Goal: Check status: Check status

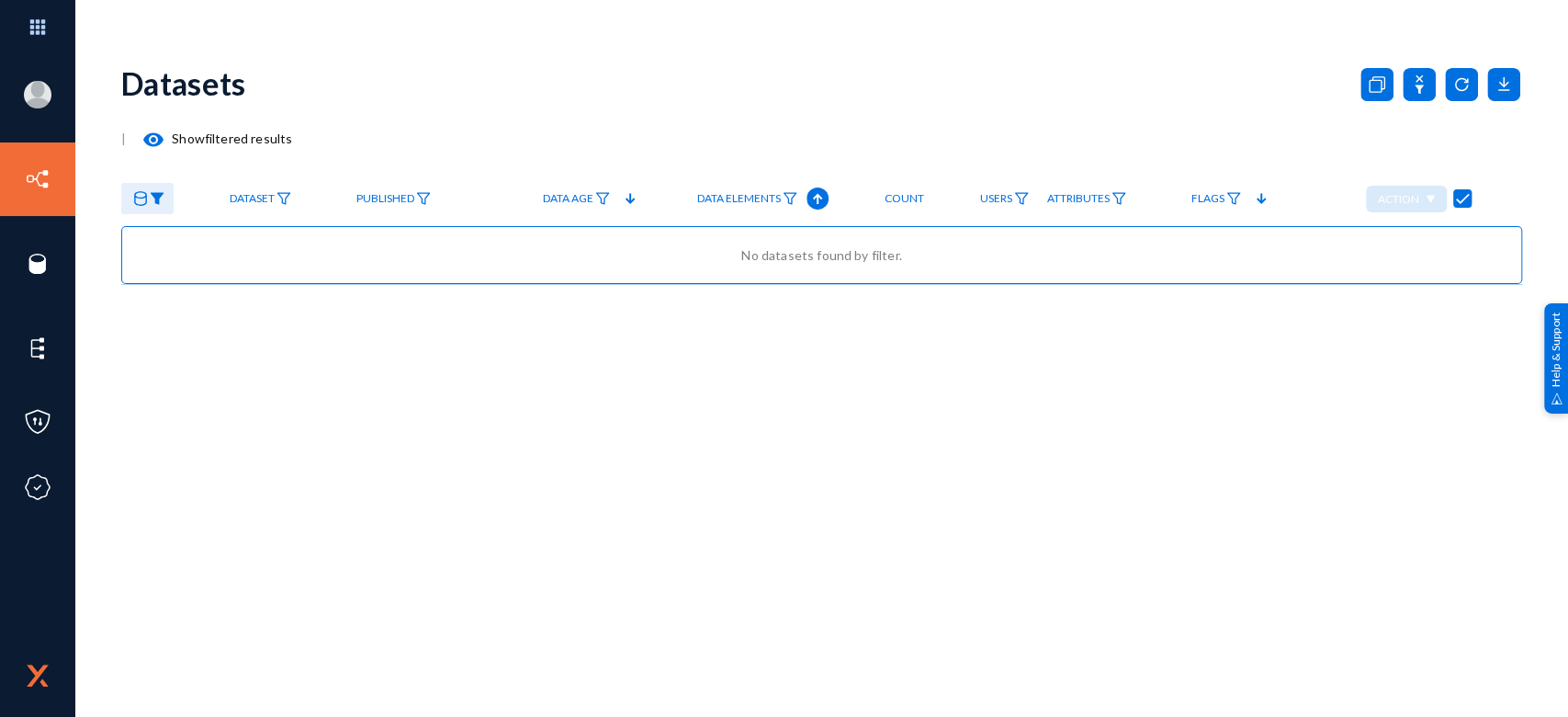
click at [153, 196] on img at bounding box center [157, 198] width 14 height 13
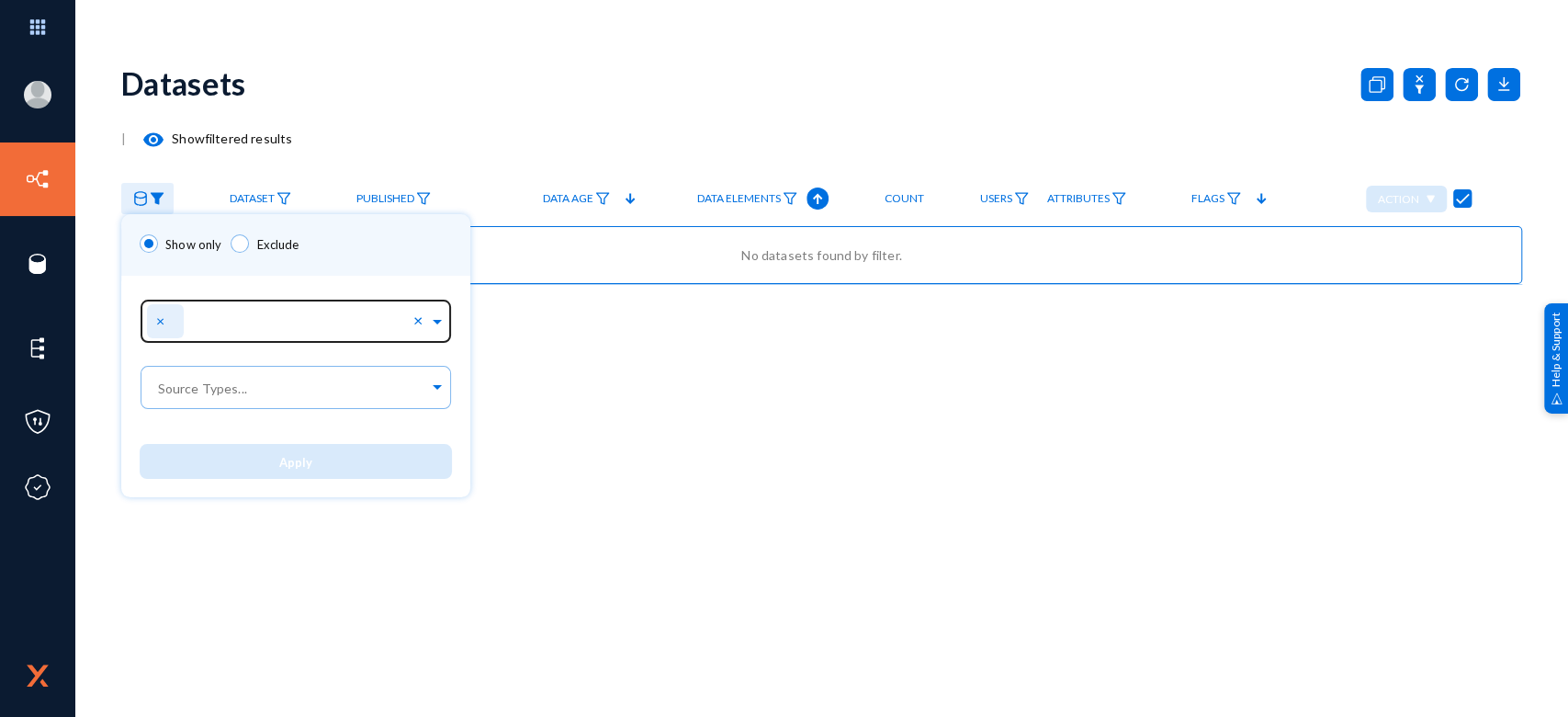
click at [161, 322] on span "×" at bounding box center [162, 320] width 13 height 17
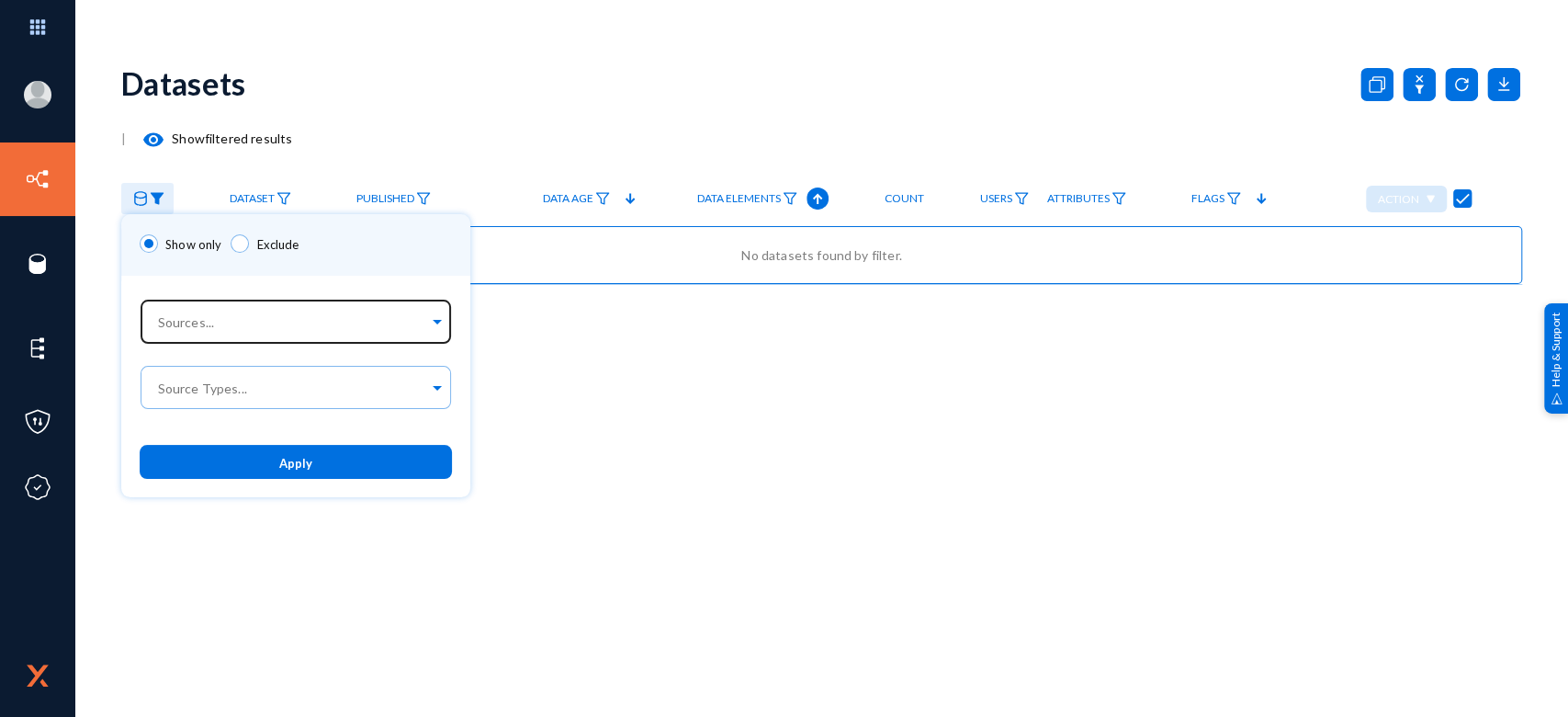
click at [381, 70] on div at bounding box center [784, 358] width 1568 height 717
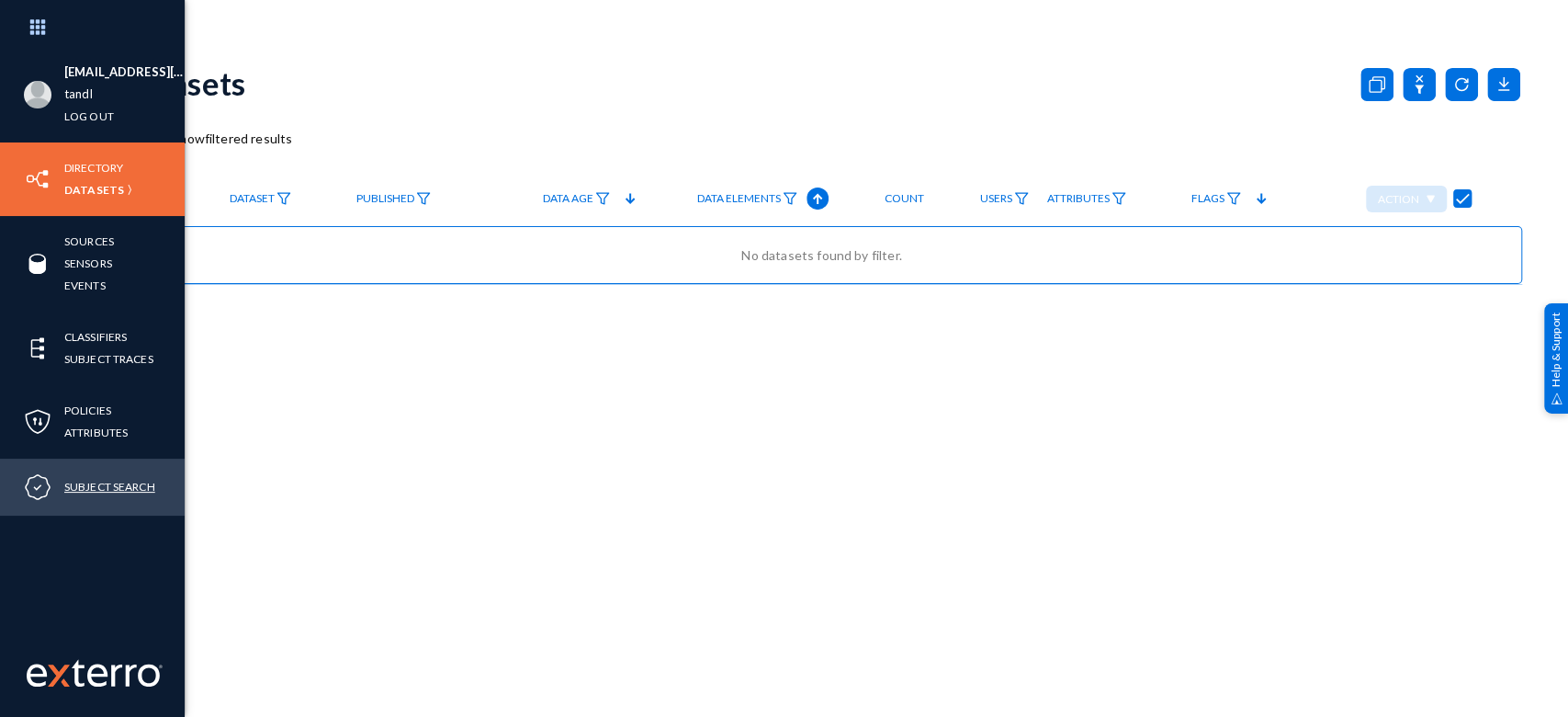
click at [75, 476] on link "Subject Search" at bounding box center [110, 487] width 91 height 21
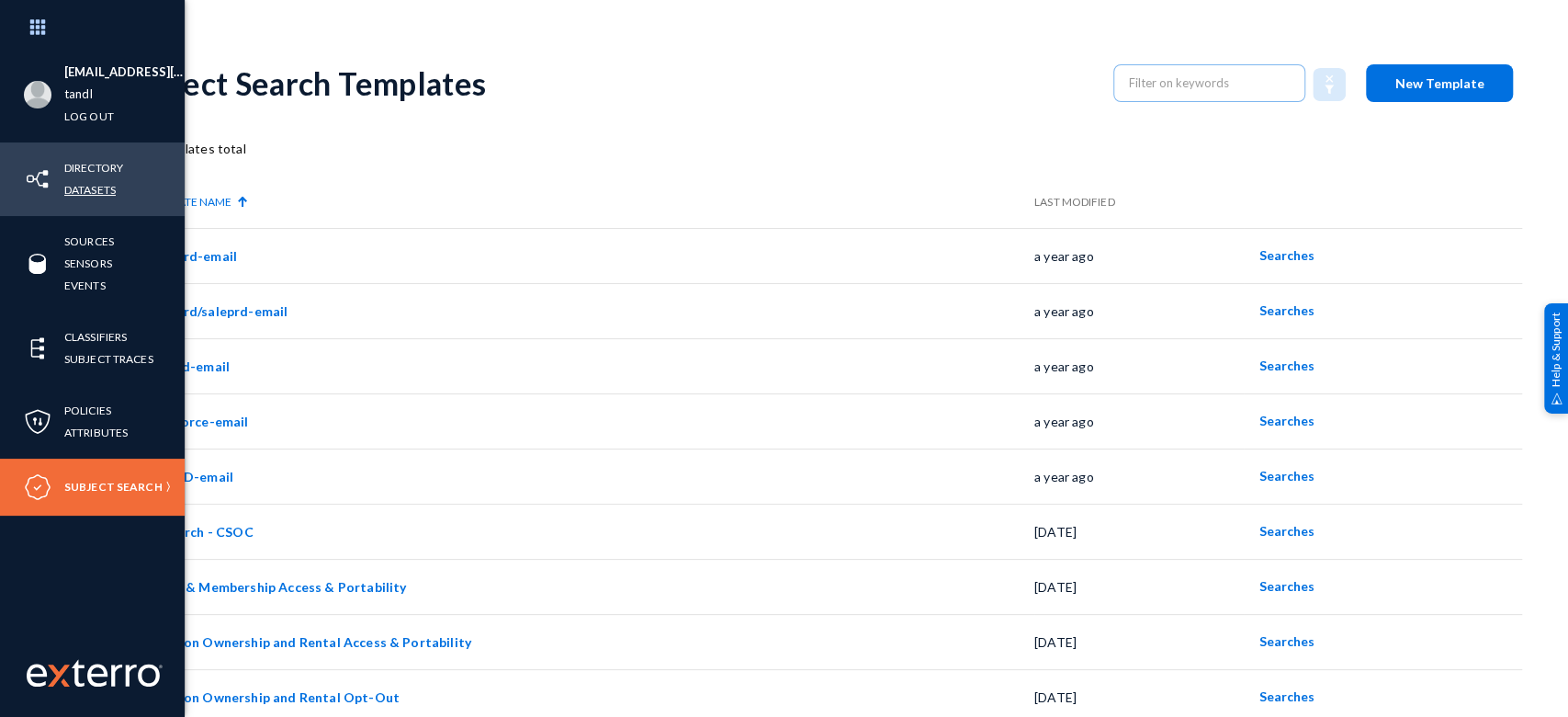
click at [107, 192] on link "Datasets" at bounding box center [90, 189] width 51 height 21
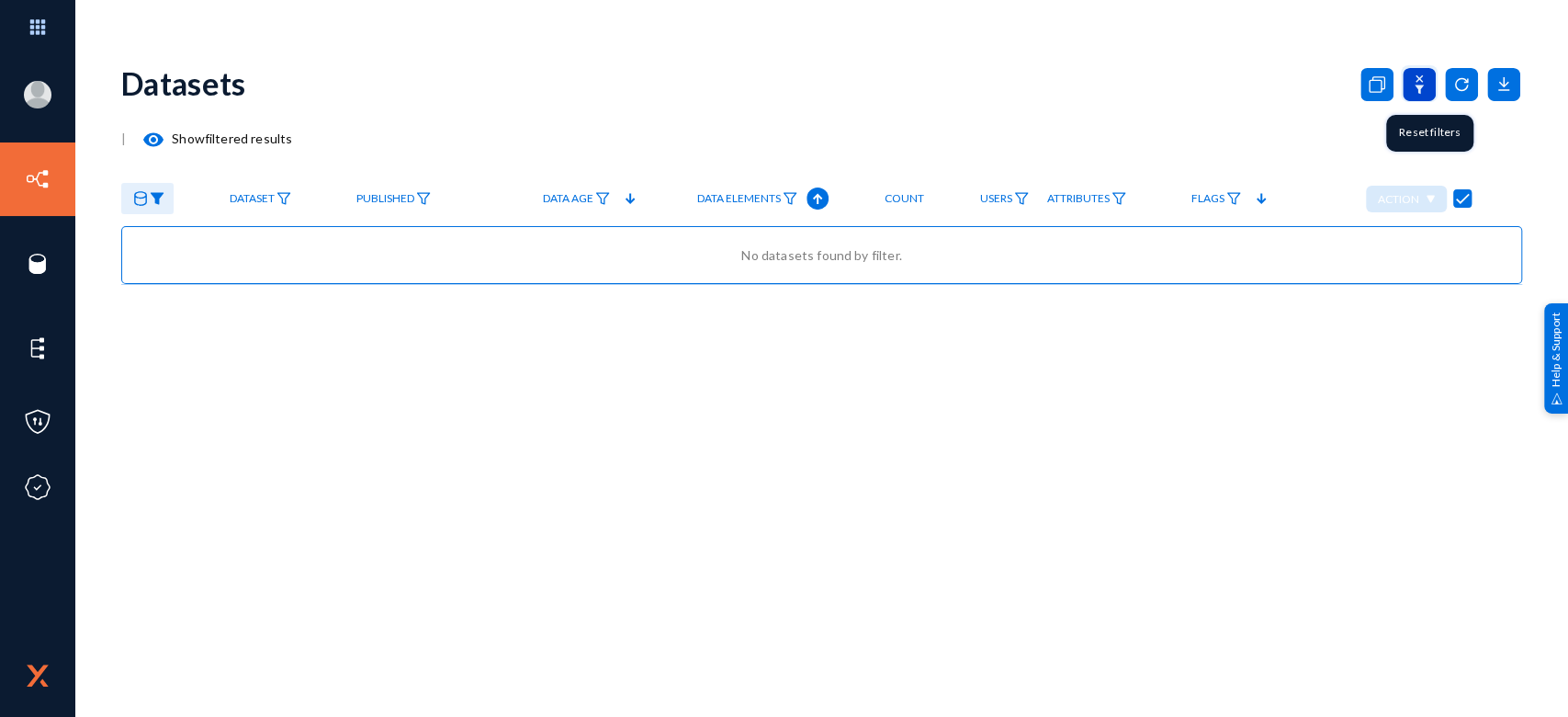
click at [1425, 84] on icon at bounding box center [1419, 84] width 33 height 33
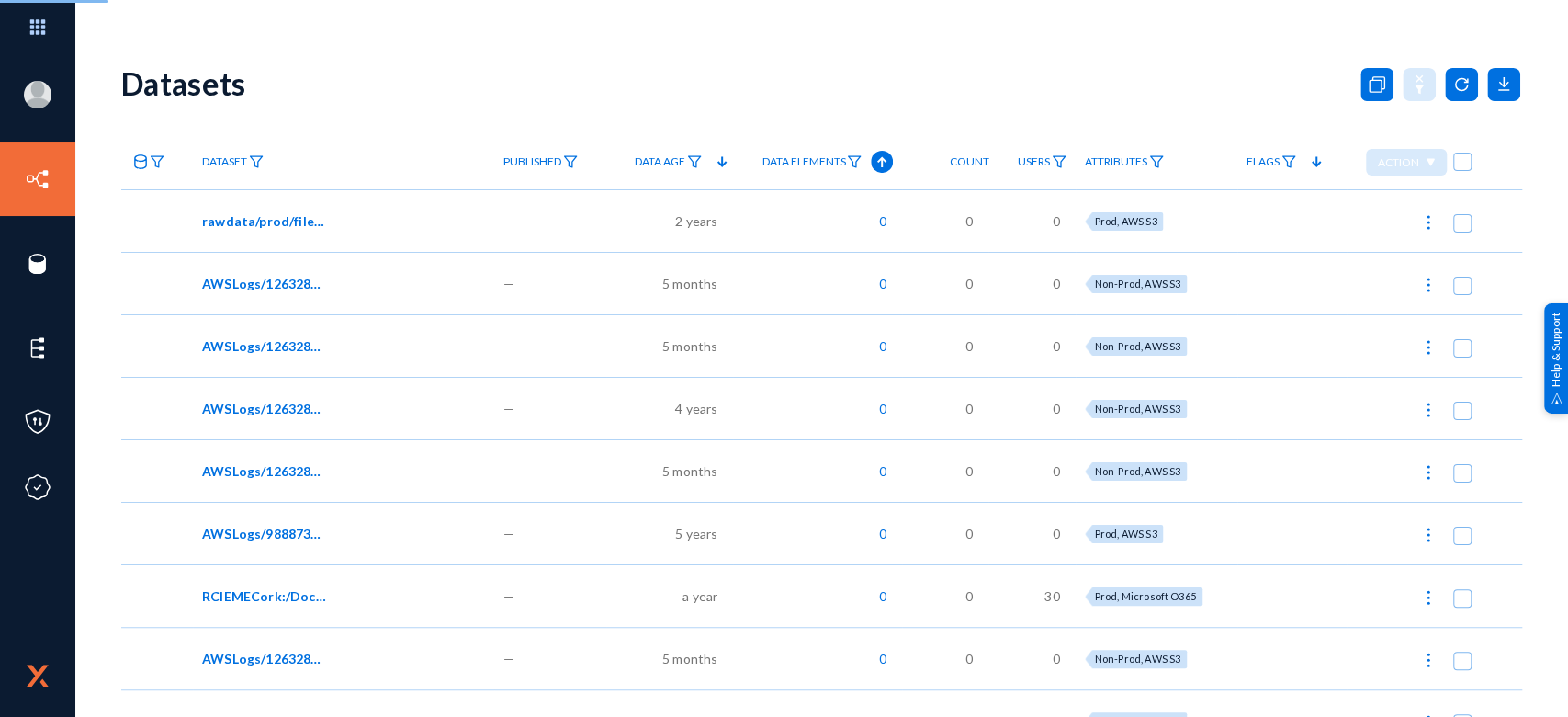
checkbox input "false"
click at [925, 71] on div "Datasets" at bounding box center [822, 83] width 1401 height 74
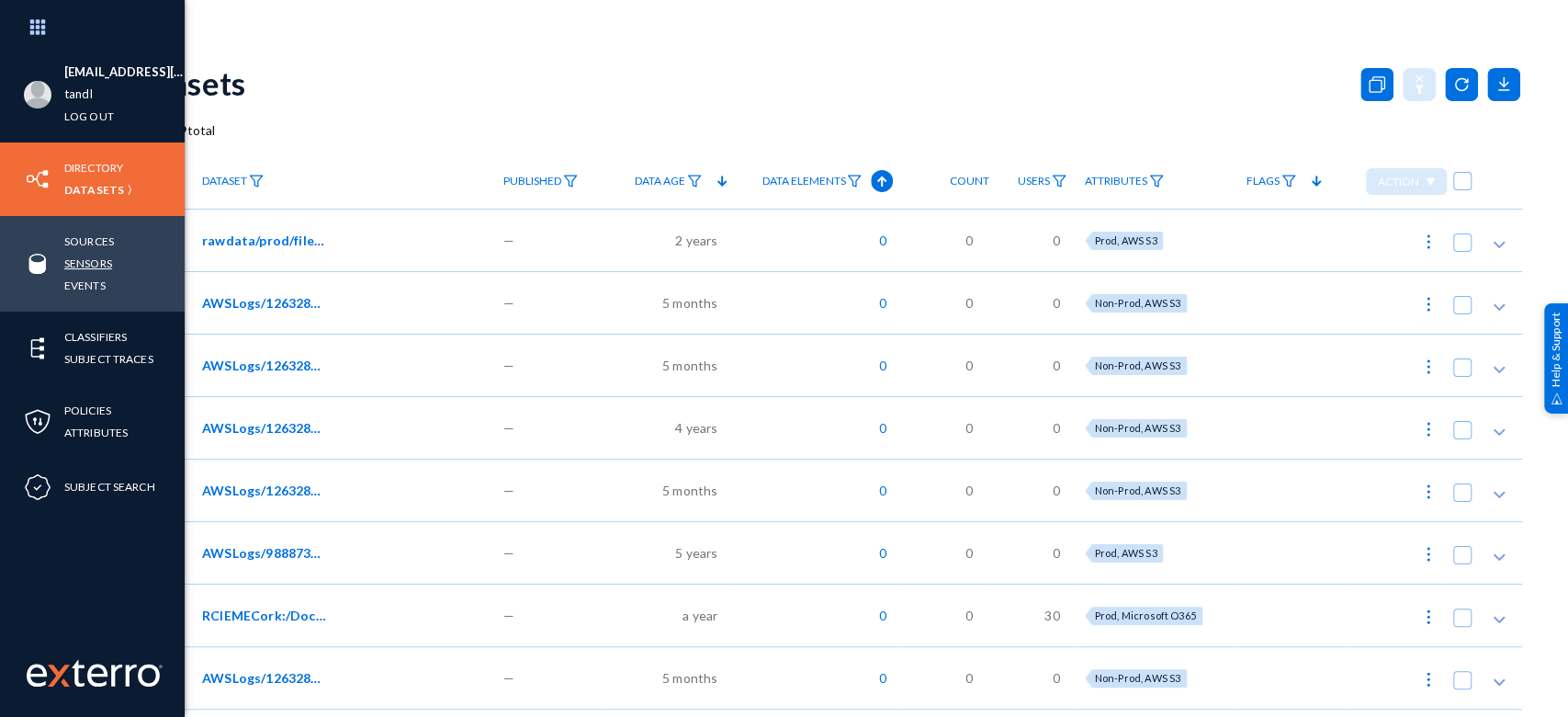
click at [102, 257] on link "Sensors" at bounding box center [88, 263] width 47 height 21
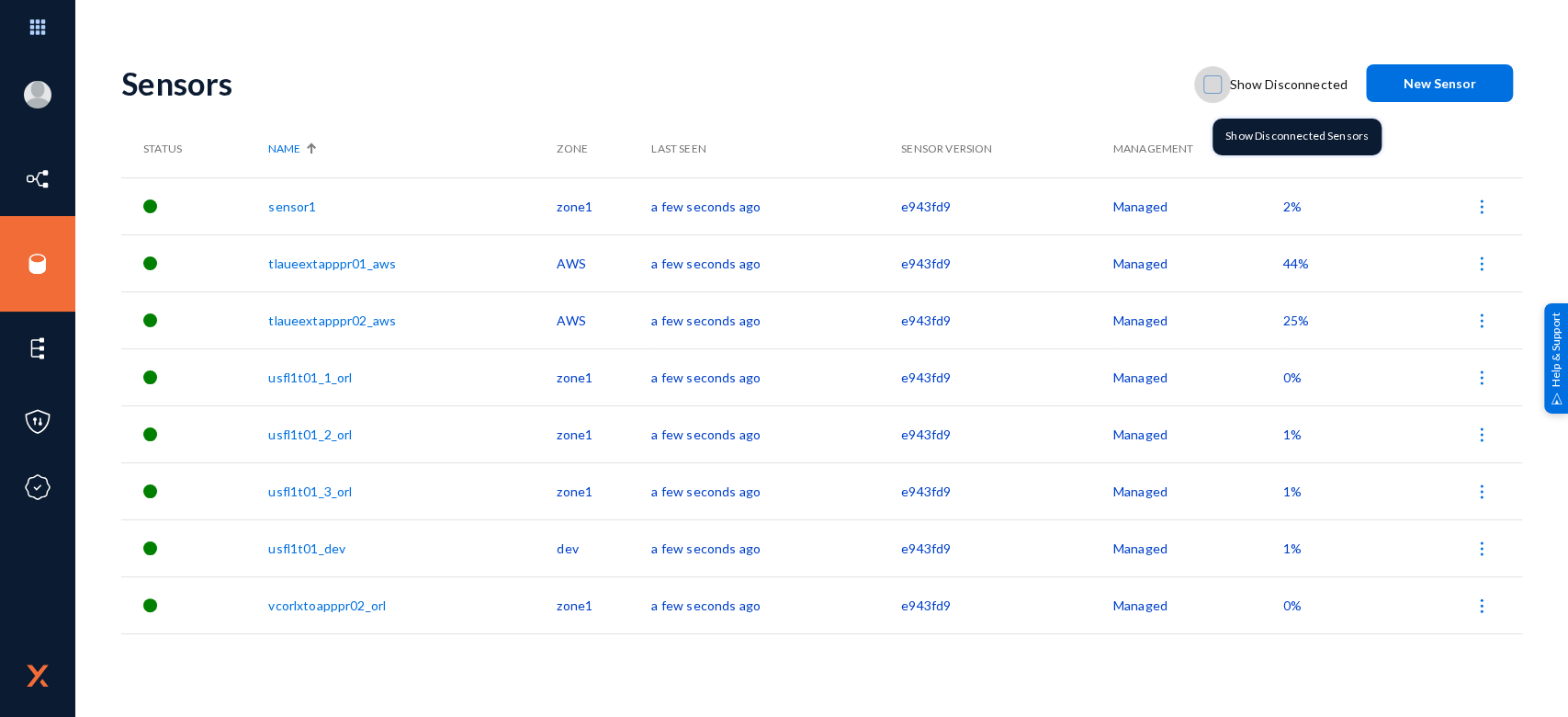
click at [1216, 85] on span at bounding box center [1212, 84] width 18 height 18
click at [1213, 93] on input "Show Disconnected" at bounding box center [1212, 94] width 2 height 2
click at [1216, 85] on span at bounding box center [1212, 84] width 18 height 18
click at [1213, 93] on input "Show Disconnected" at bounding box center [1212, 94] width 2 height 2
checkbox input "false"
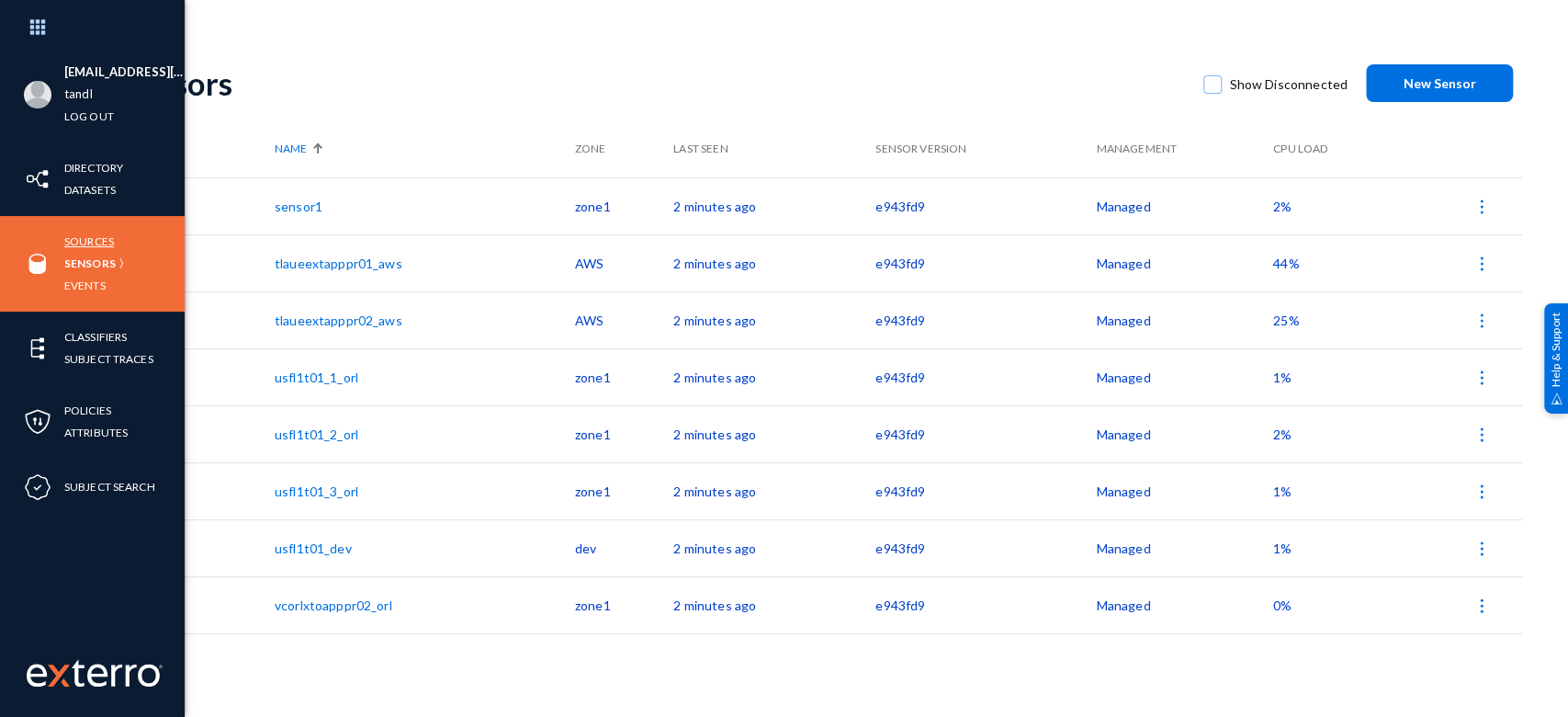
click at [85, 240] on link "Sources" at bounding box center [89, 242] width 49 height 21
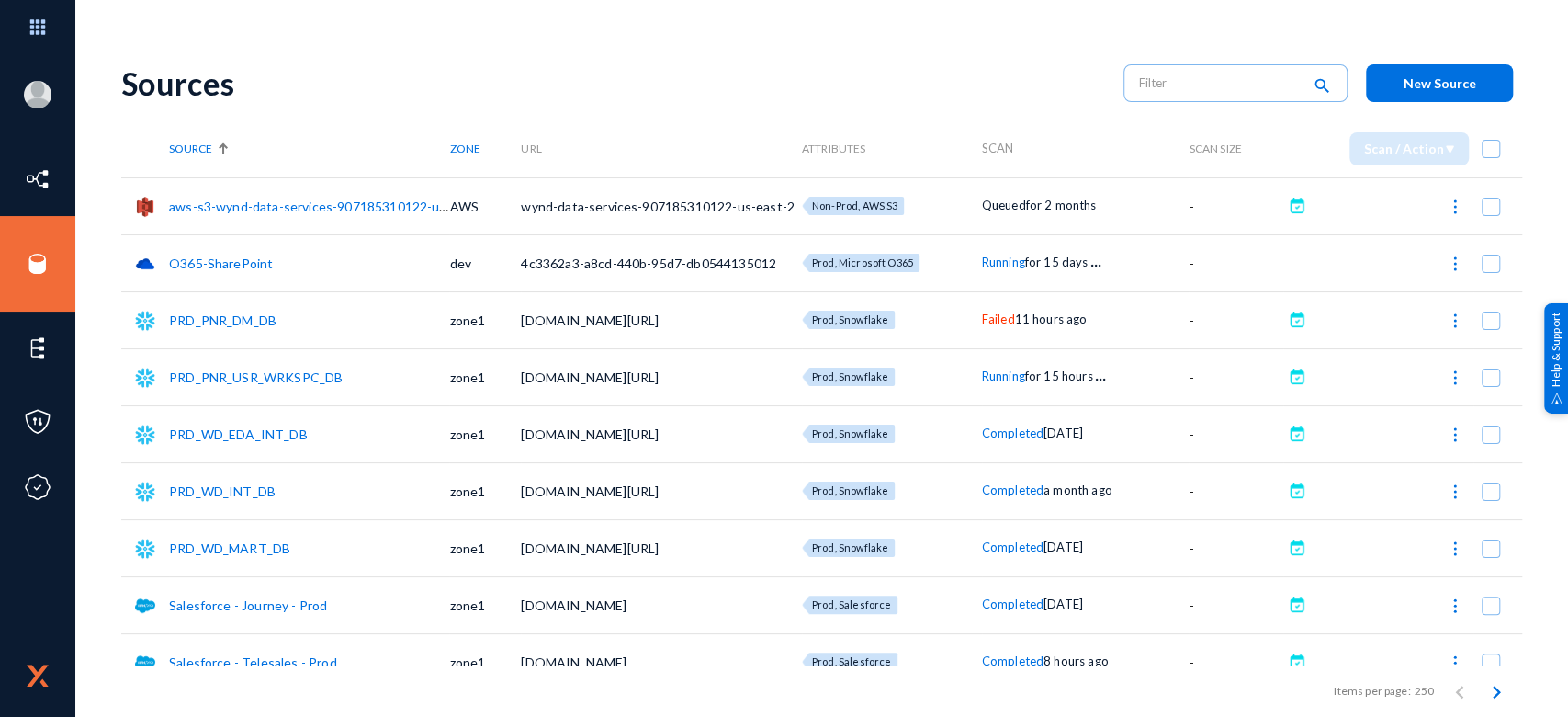
click at [990, 321] on span "Failed" at bounding box center [998, 318] width 33 height 14
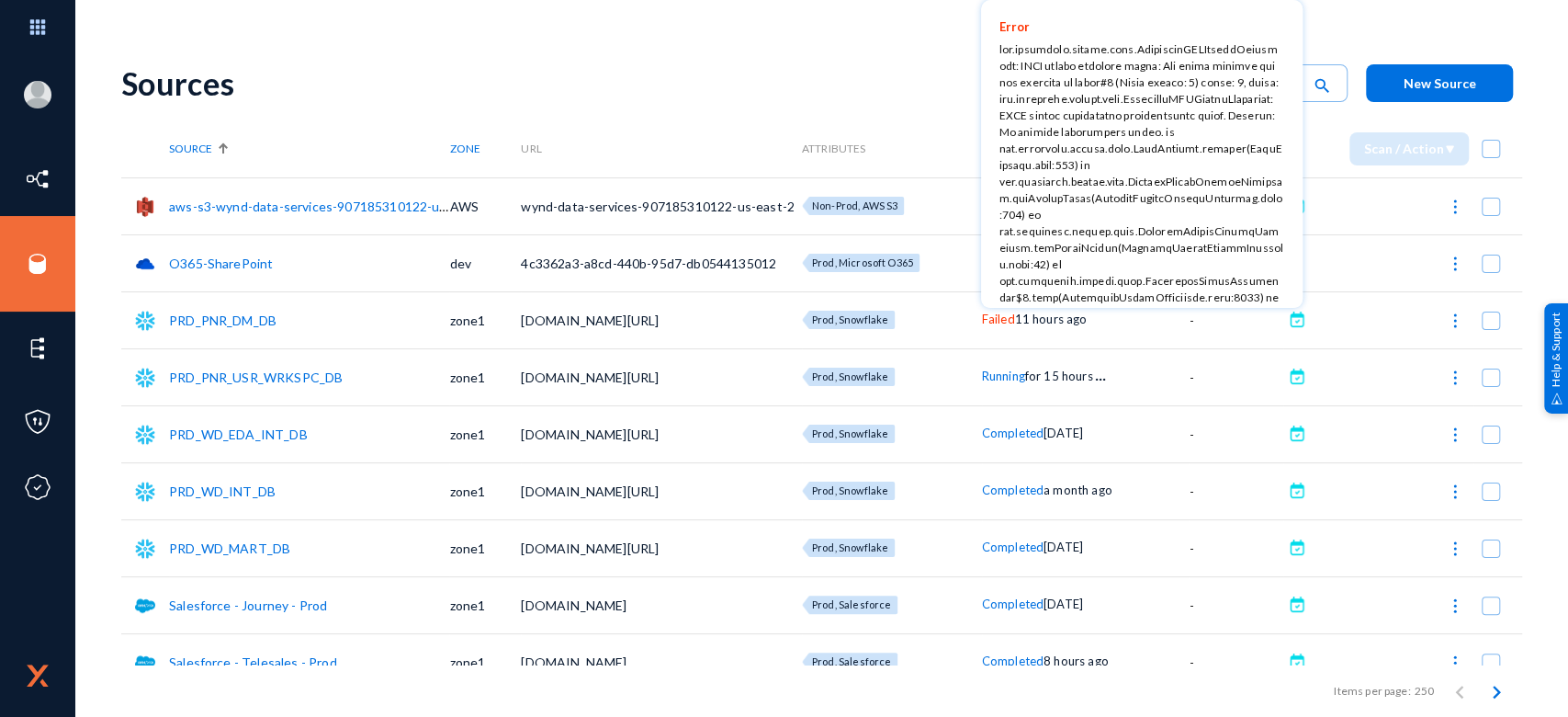
click at [990, 321] on div at bounding box center [784, 358] width 1568 height 717
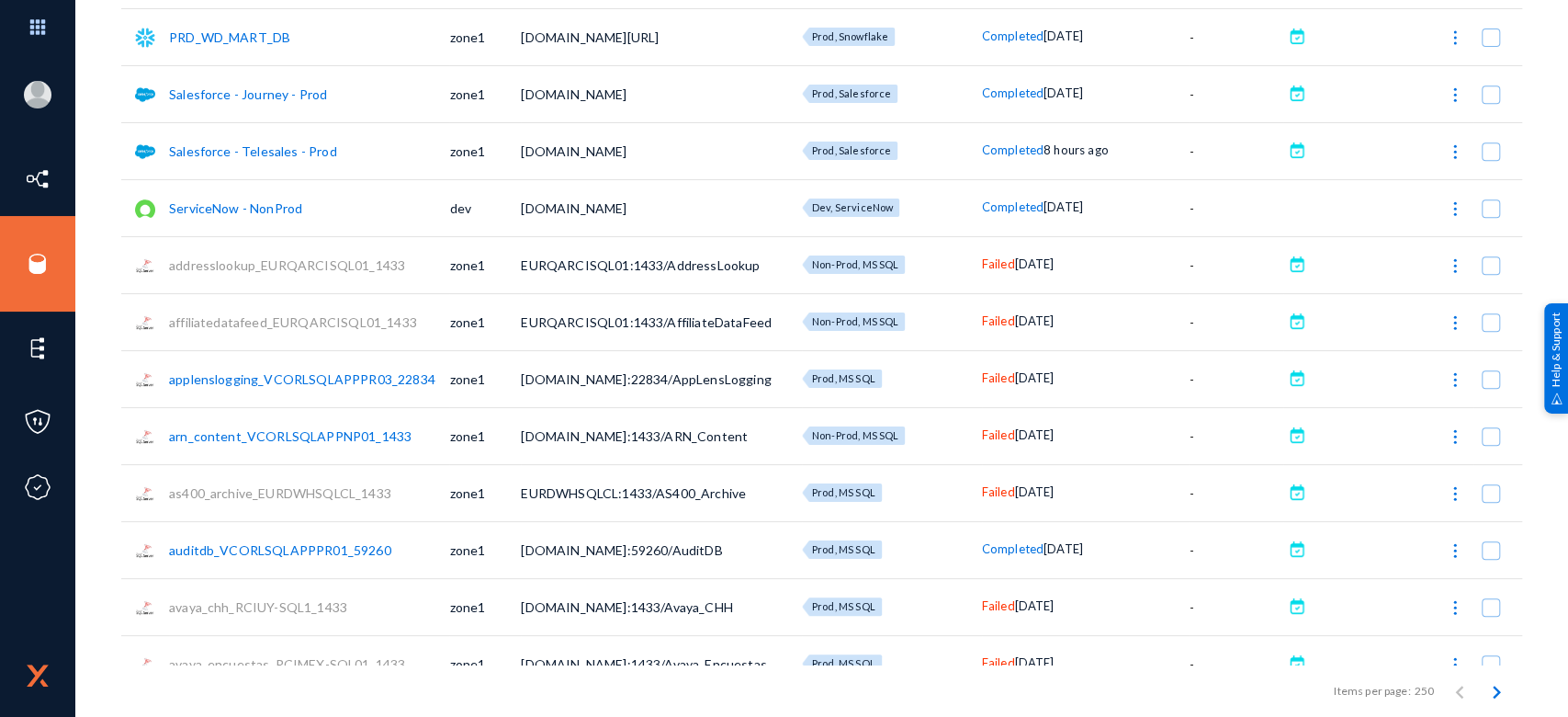
scroll to position [544, 0]
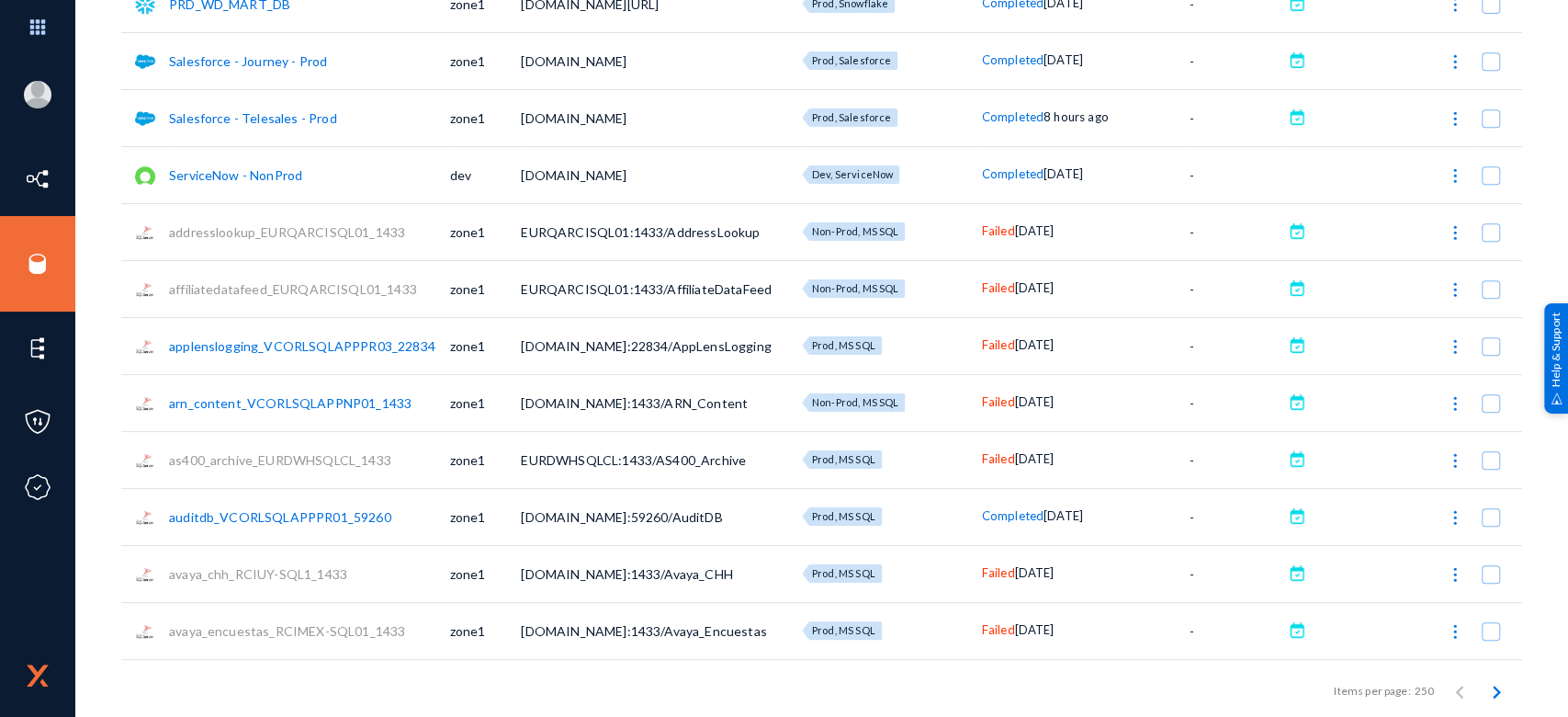
click at [360, 288] on link "affiliatedatafeed_EURQARCISQL01_1433" at bounding box center [293, 289] width 248 height 15
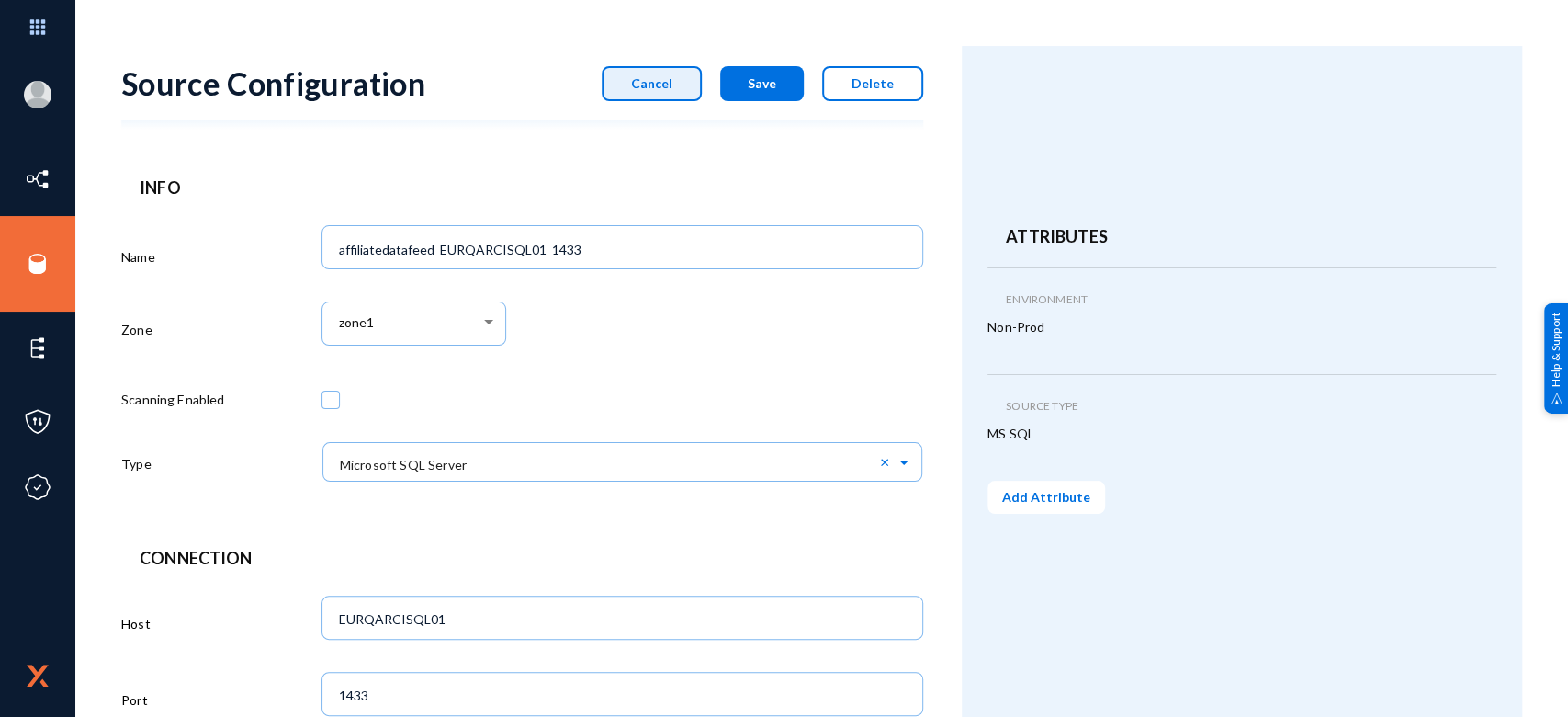
click at [676, 77] on button "Cancel" at bounding box center [652, 83] width 100 height 35
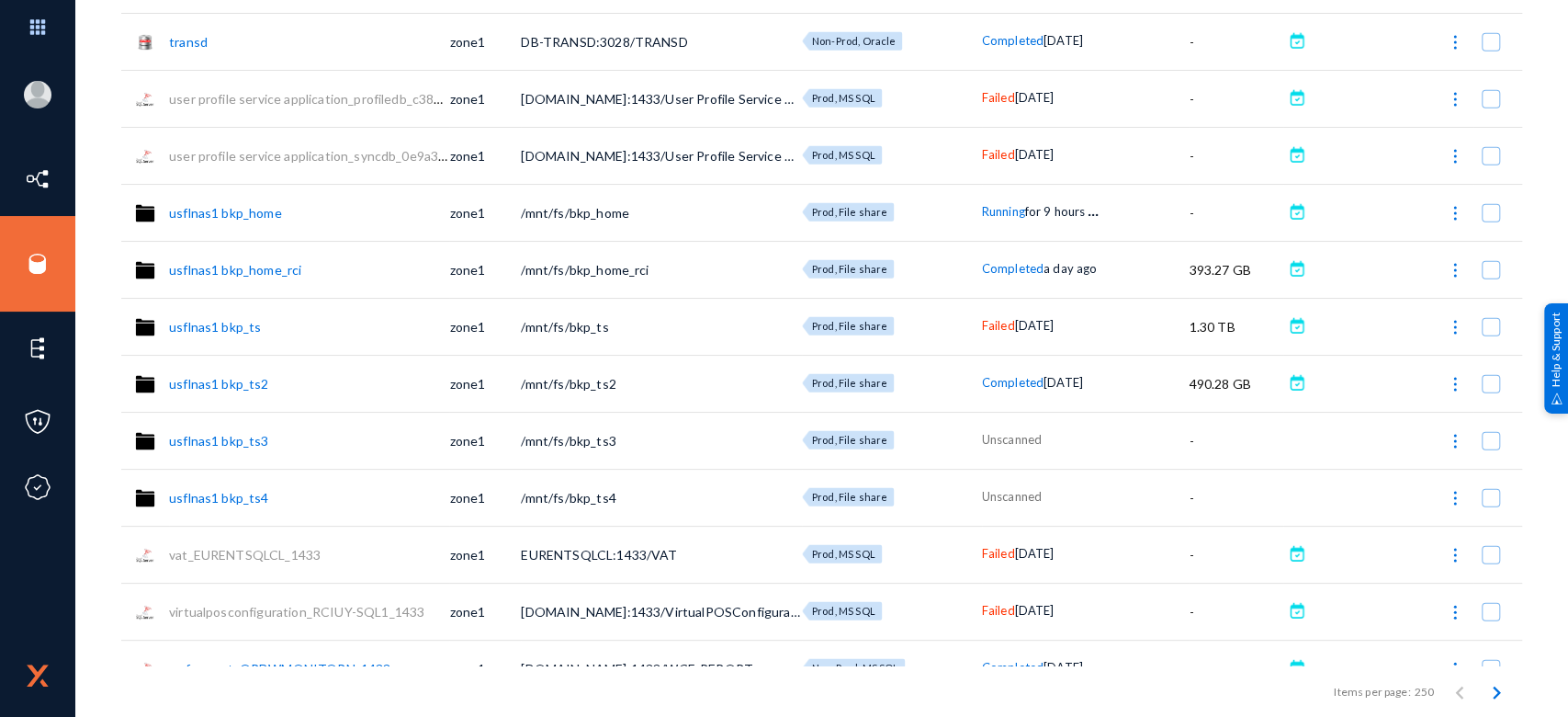
scroll to position [12696, 0]
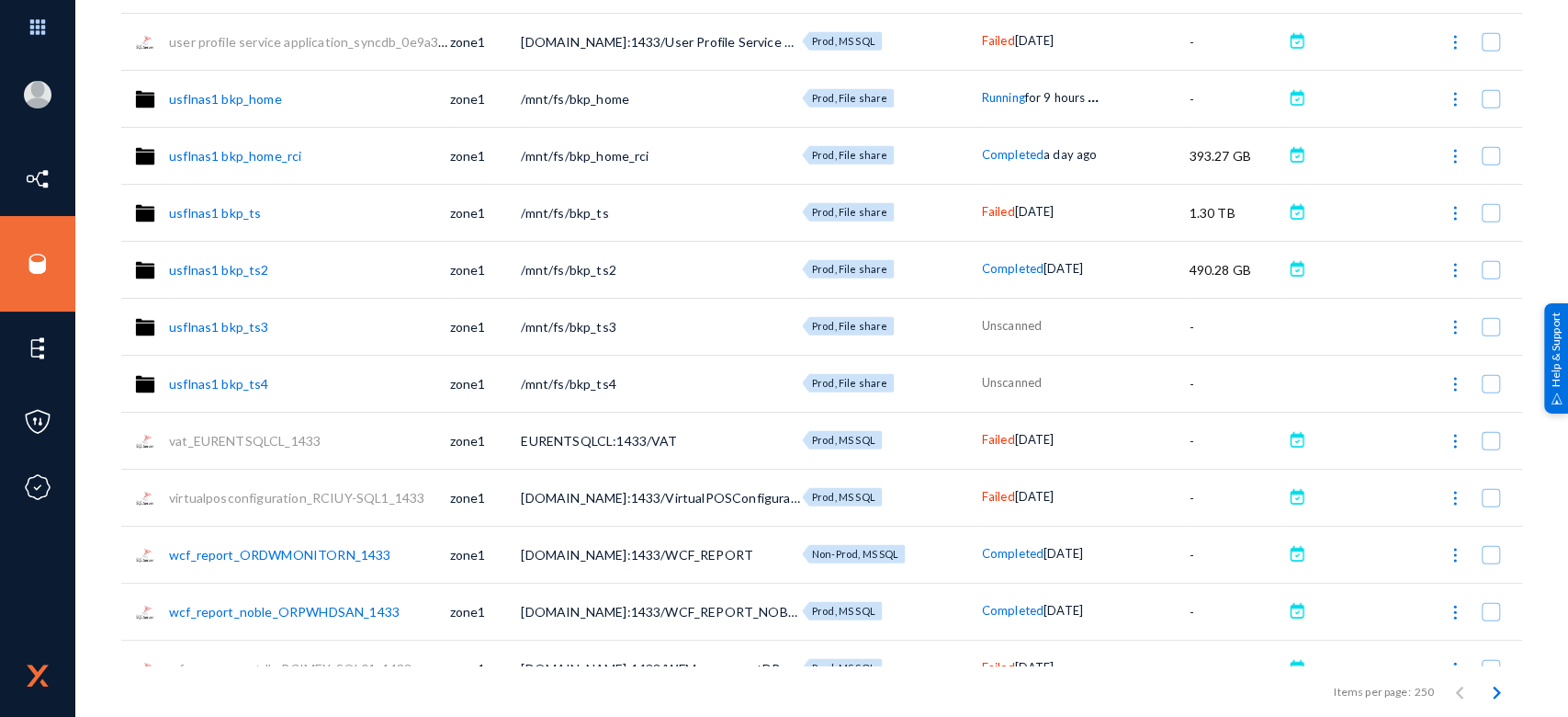
click at [989, 203] on div "Failed [DATE]" at bounding box center [1085, 212] width 208 height 18
click at [989, 210] on span "Failed" at bounding box center [998, 211] width 33 height 14
click at [989, 210] on div at bounding box center [784, 358] width 1568 height 717
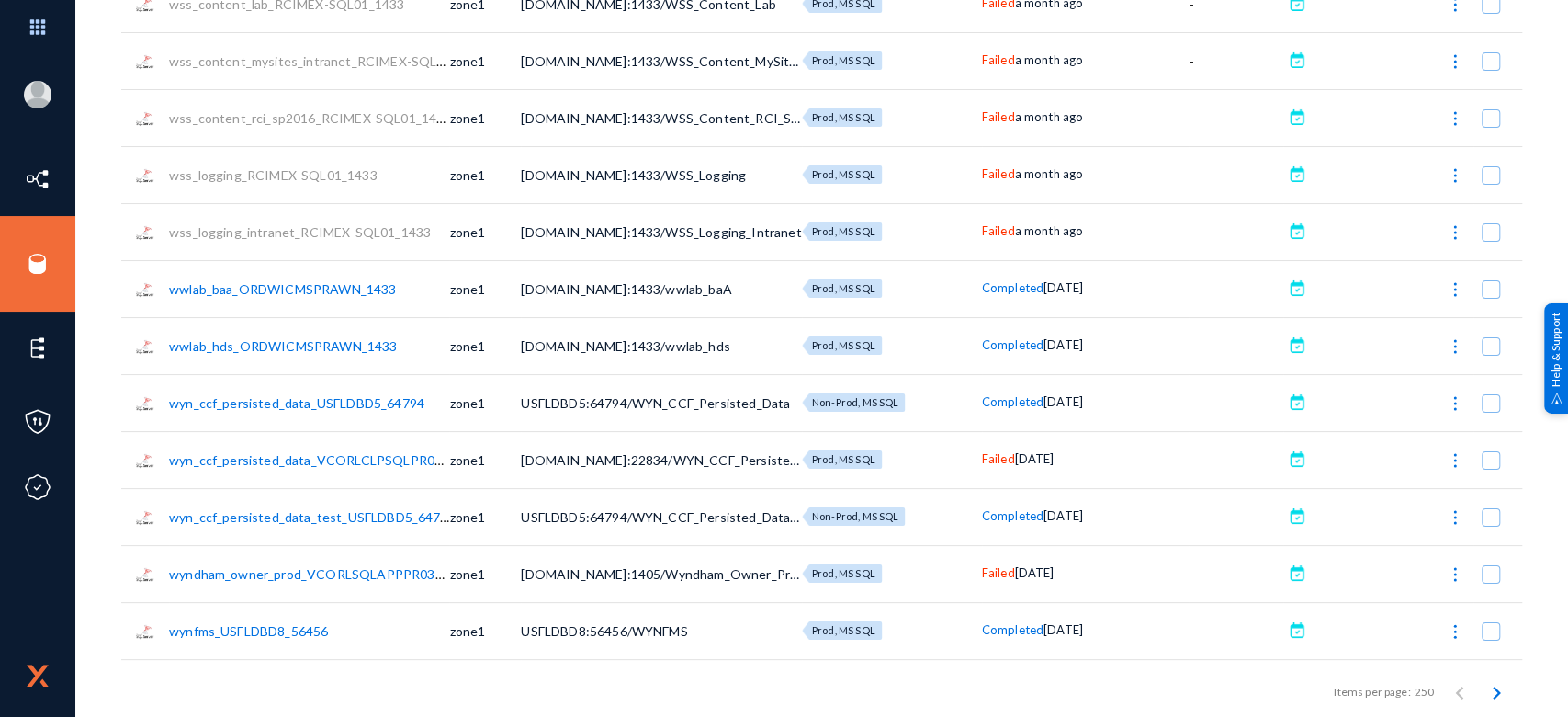
scroll to position [13752, 0]
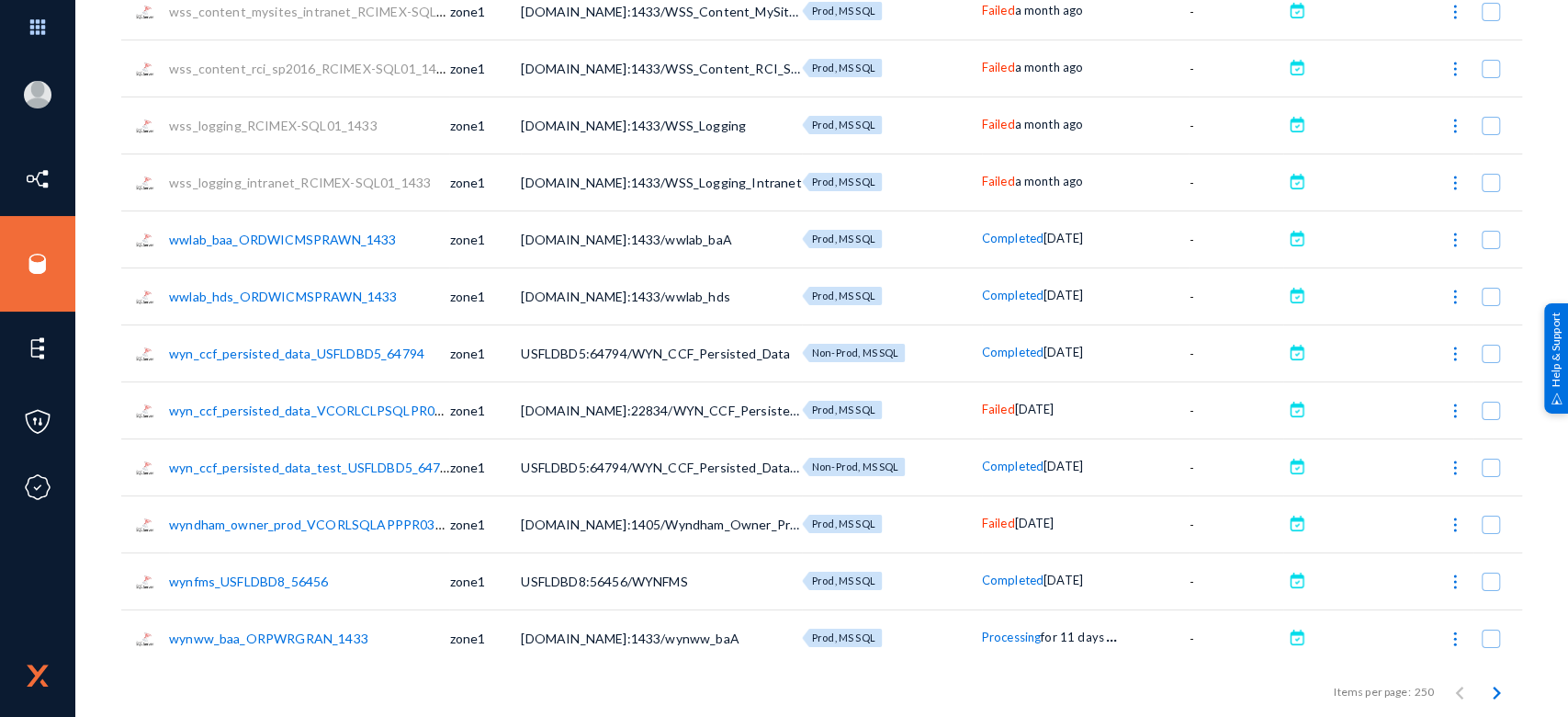
click at [992, 525] on span "Failed" at bounding box center [998, 522] width 33 height 14
click at [990, 186] on div at bounding box center [784, 358] width 1568 height 717
click at [996, 181] on span "Failed" at bounding box center [998, 181] width 33 height 14
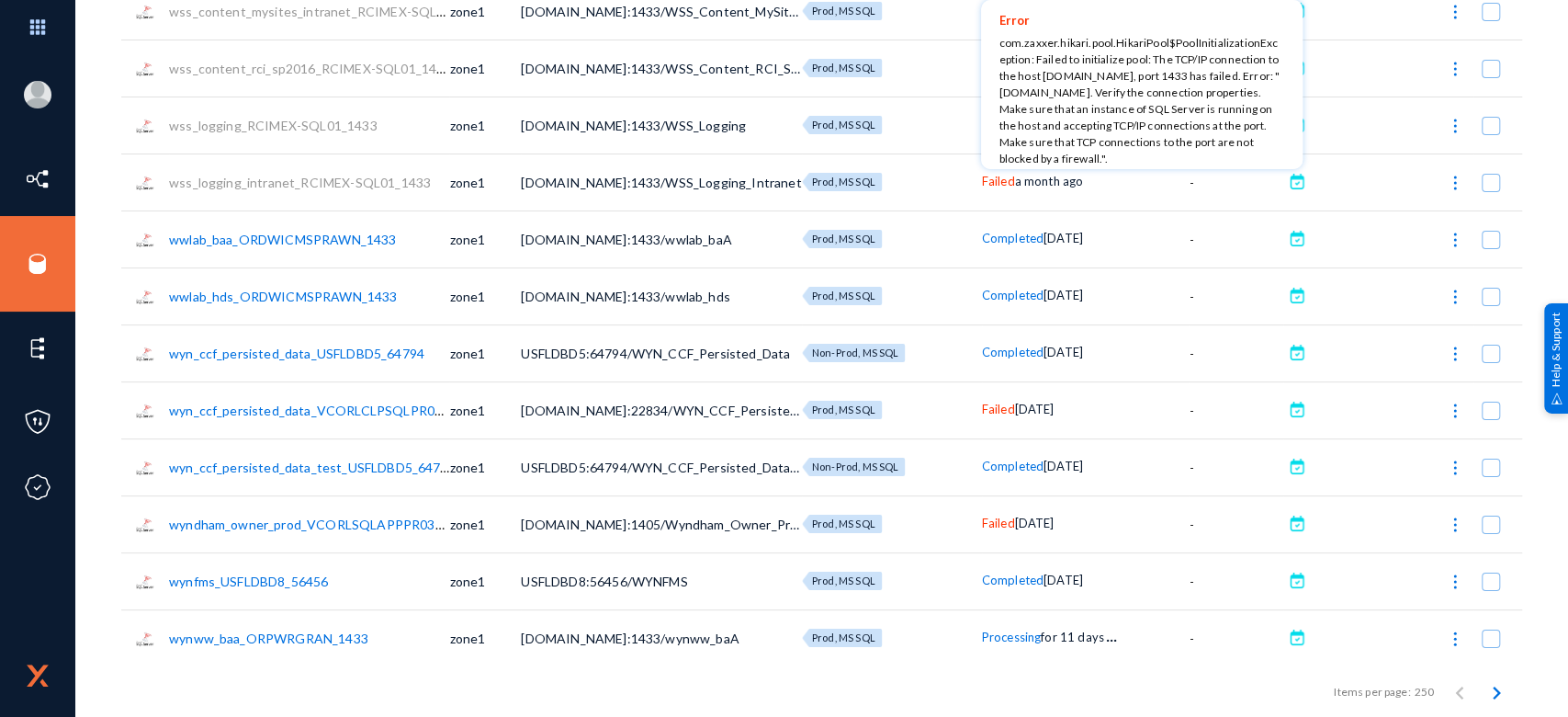
scroll to position [5, 0]
click at [1530, 135] on div at bounding box center [784, 358] width 1568 height 717
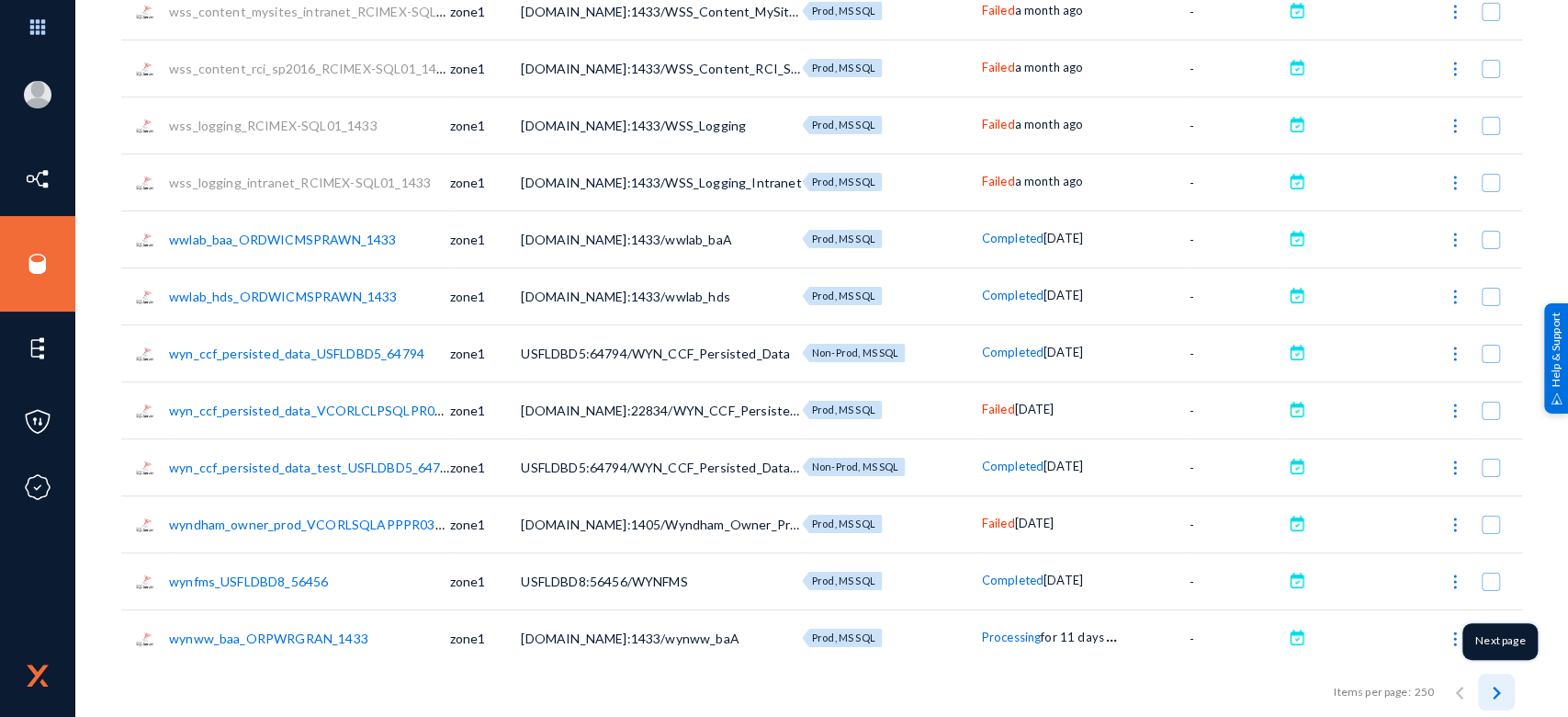
click at [1484, 680] on icon "Next page" at bounding box center [1497, 692] width 26 height 26
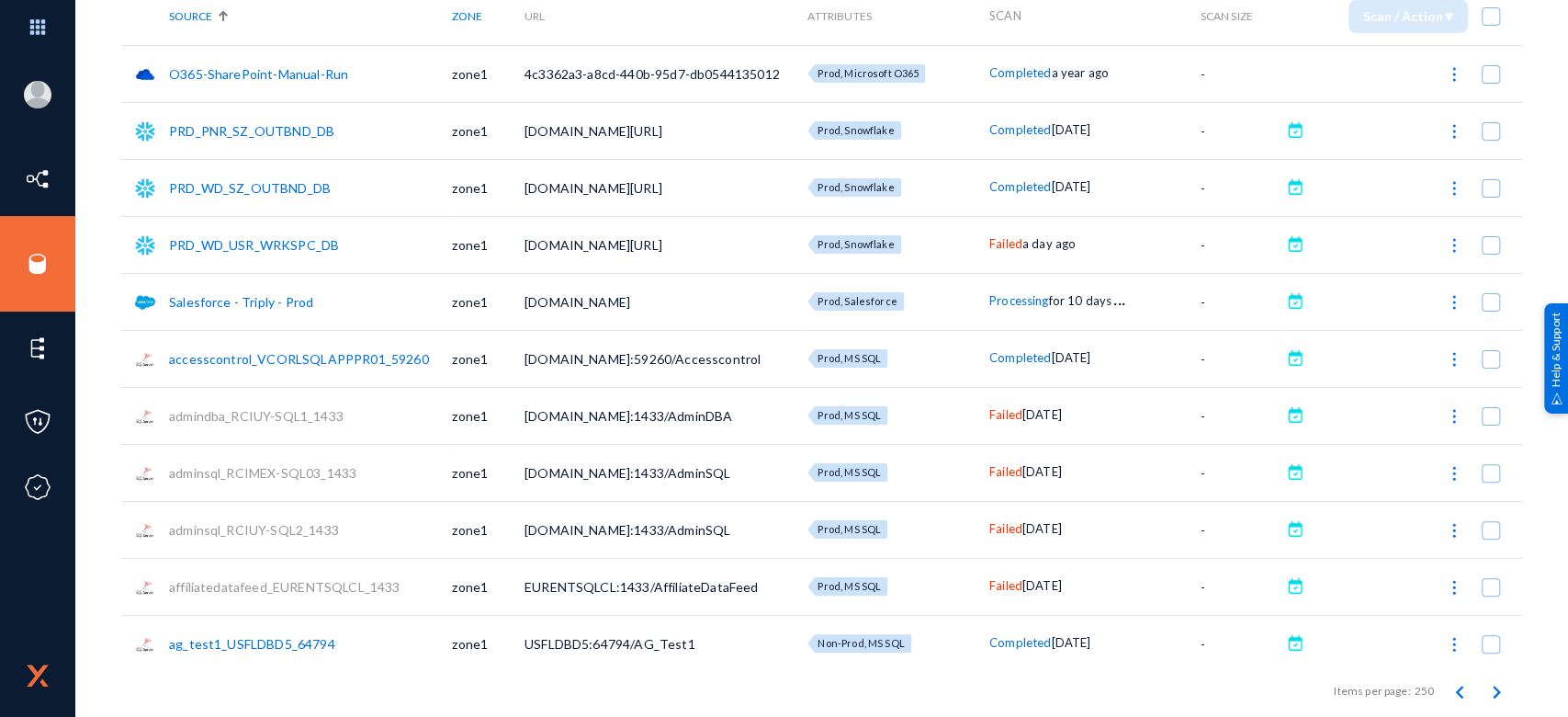
scroll to position [147, 0]
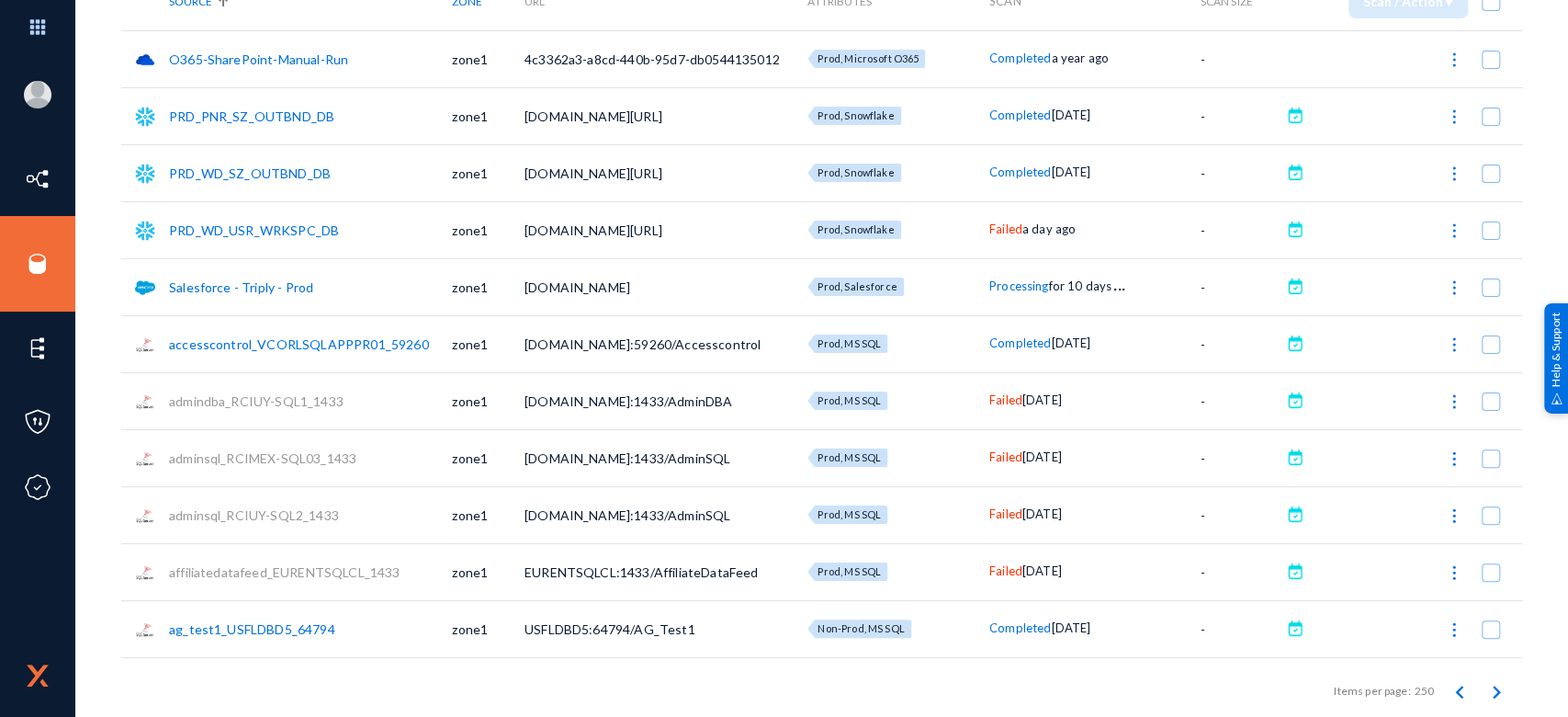
click at [994, 229] on span "Failed" at bounding box center [1006, 228] width 33 height 14
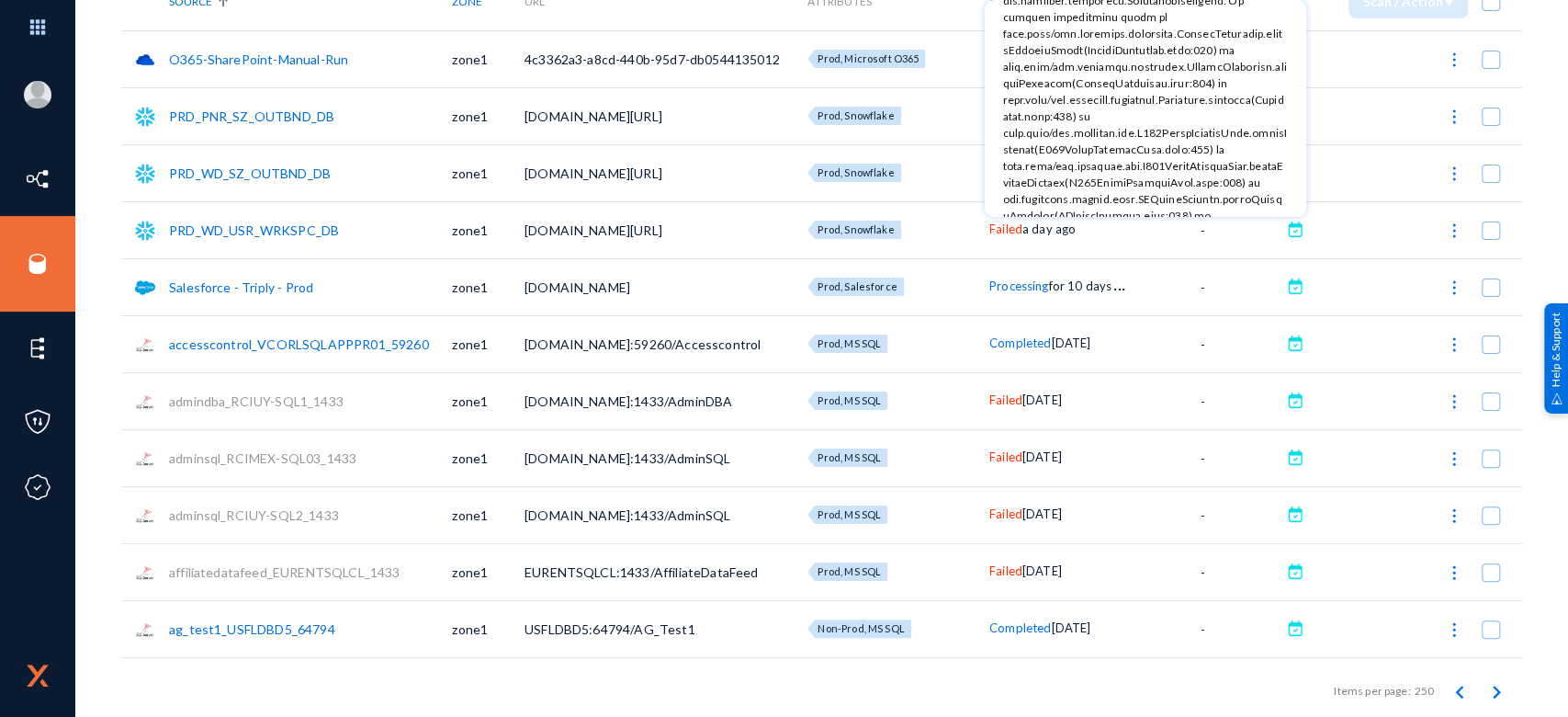
scroll to position [3703, 0]
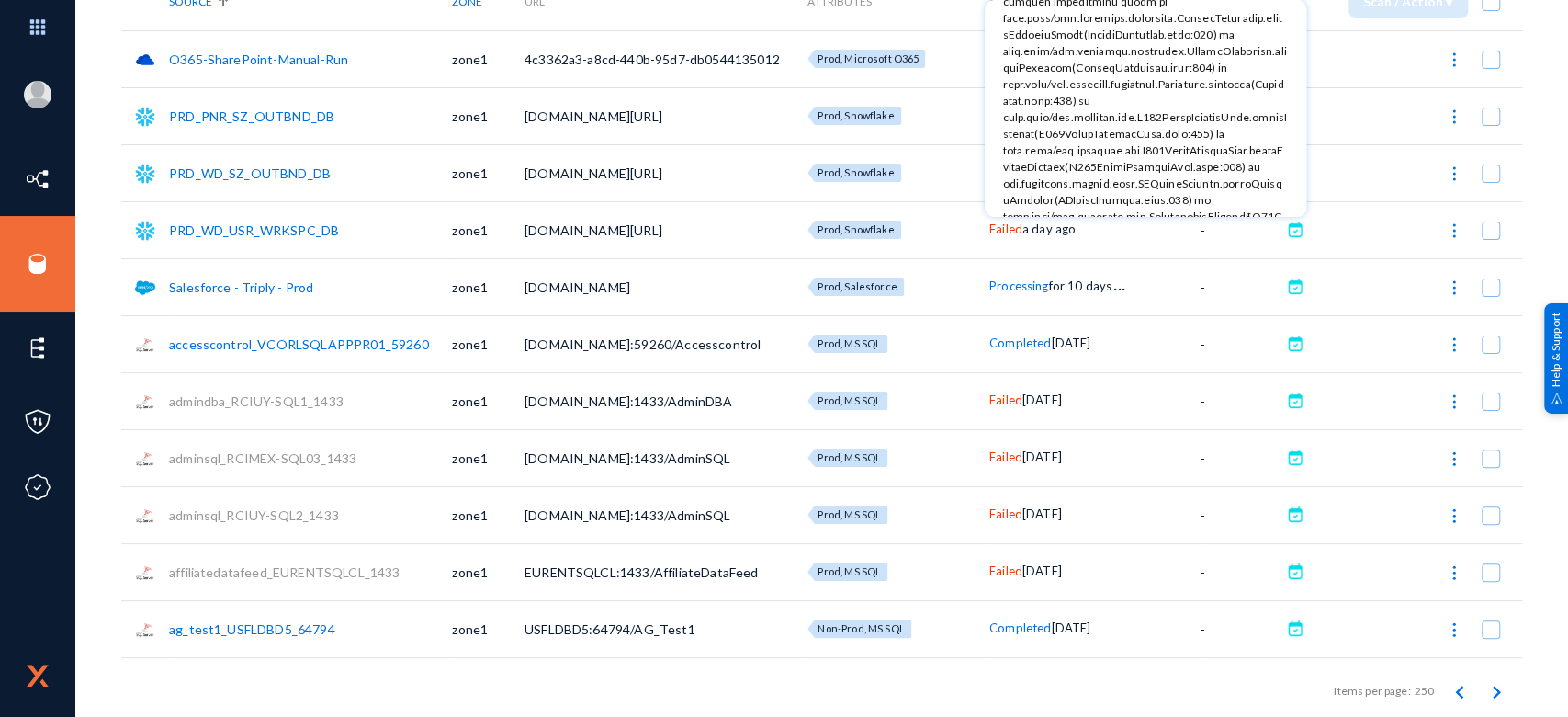
click at [1550, 66] on div at bounding box center [784, 358] width 1568 height 717
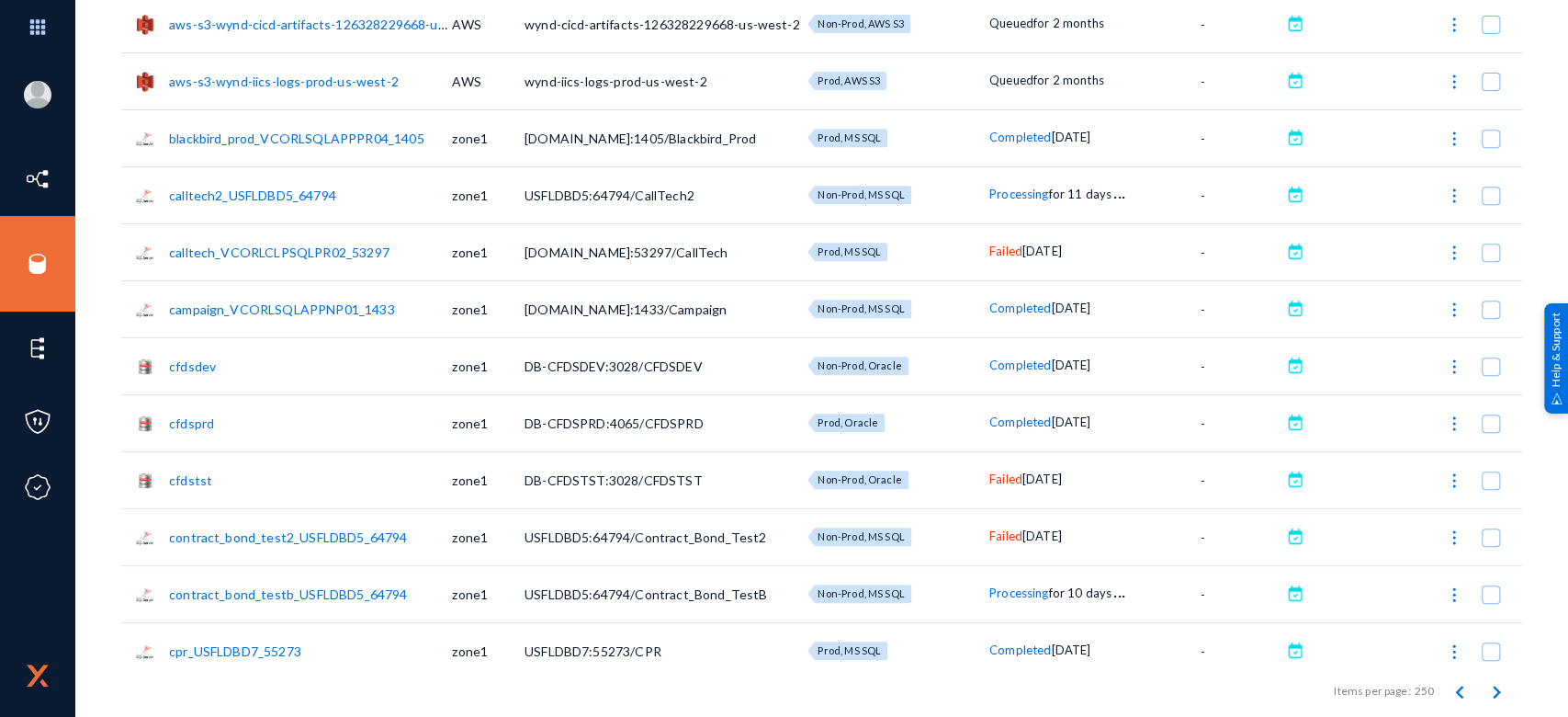
scroll to position [5261, 0]
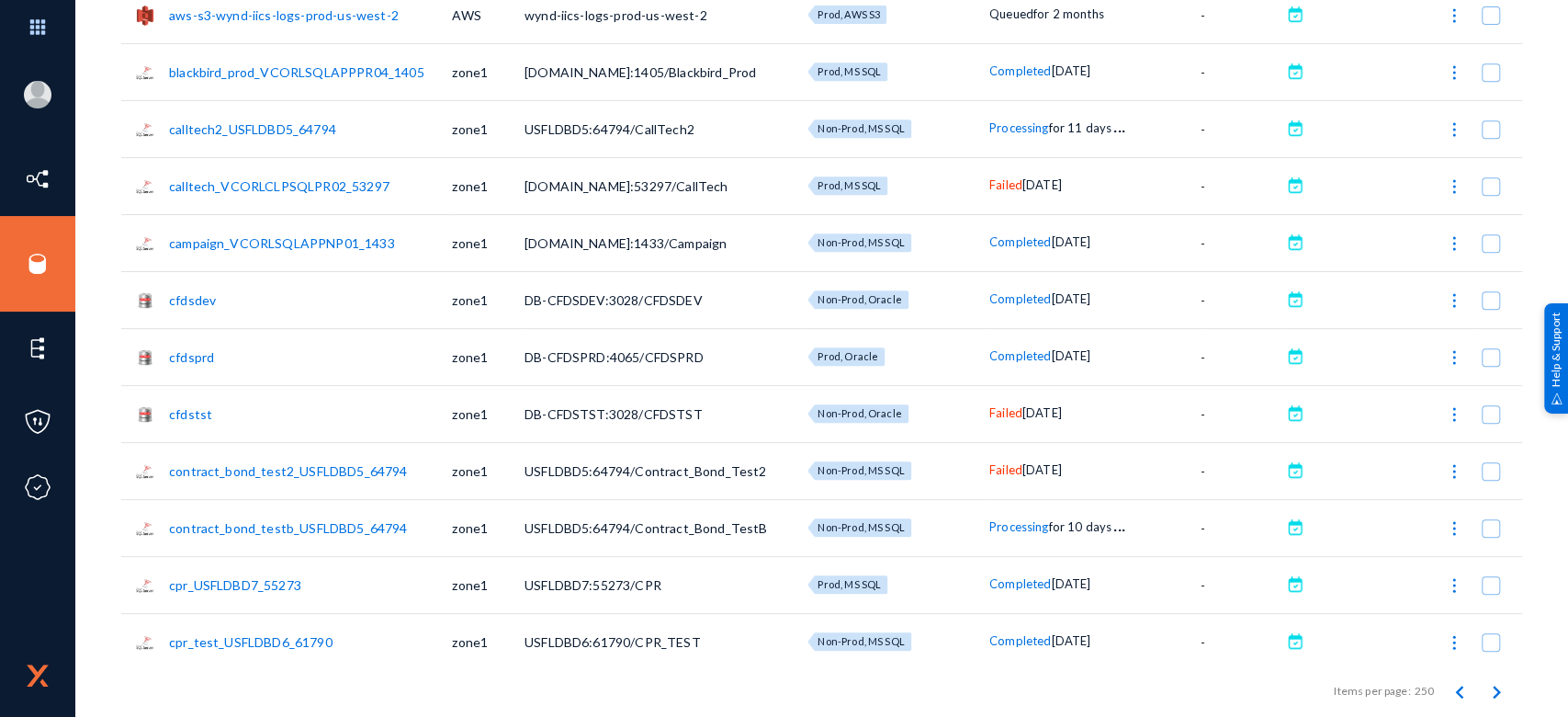
click at [1004, 189] on span "Failed" at bounding box center [1006, 185] width 33 height 14
click at [1004, 189] on div at bounding box center [784, 358] width 1568 height 717
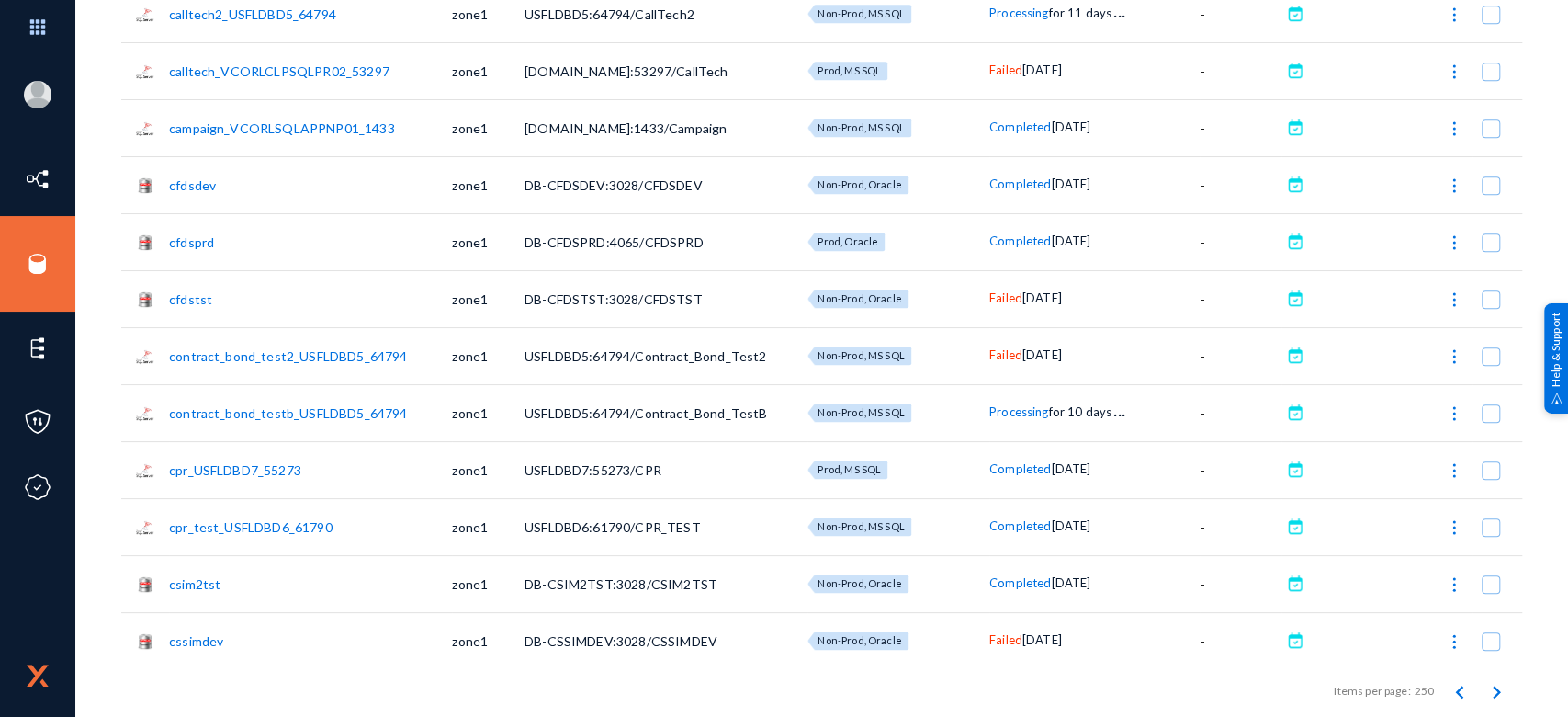
scroll to position [5407, 0]
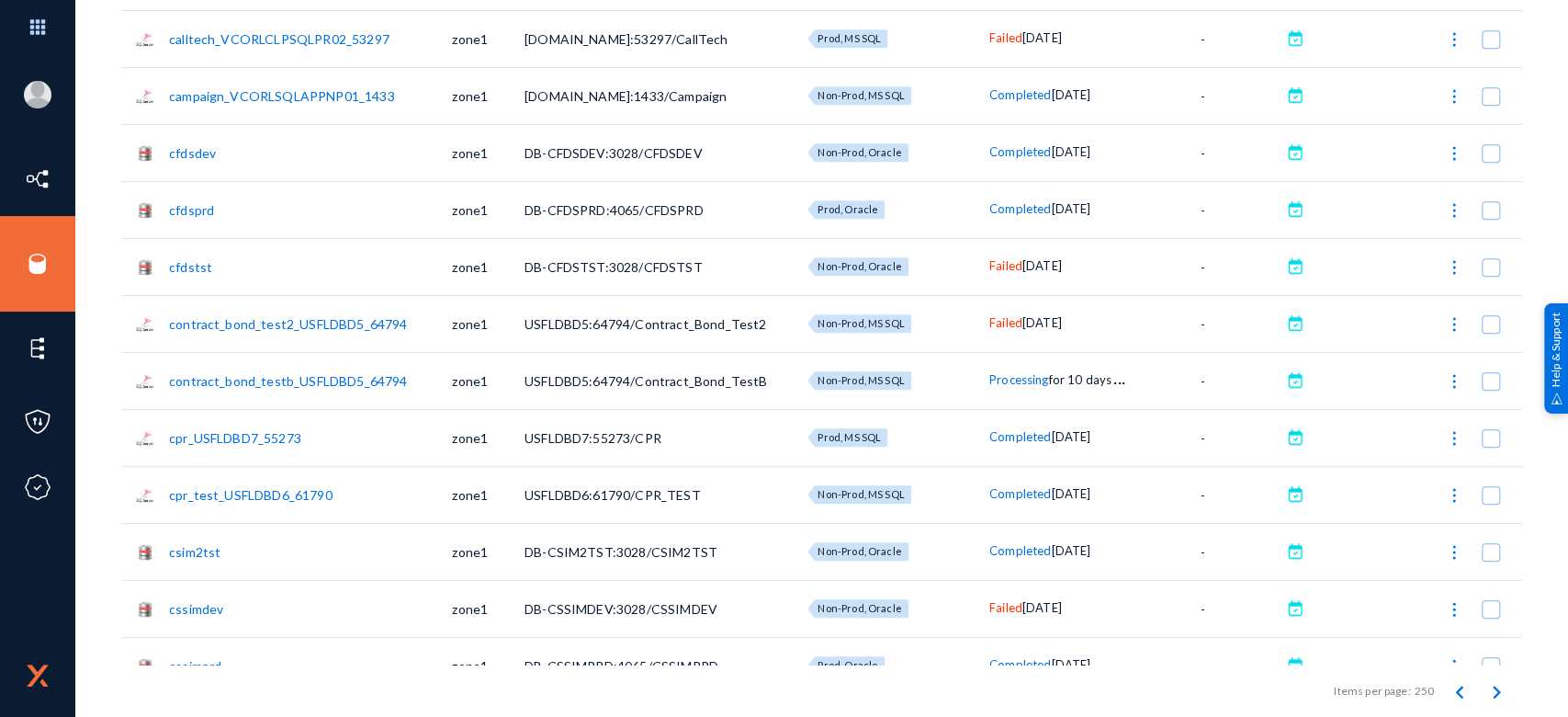
click at [1006, 263] on span "Failed" at bounding box center [1006, 265] width 33 height 14
click at [1006, 263] on div at bounding box center [784, 358] width 1568 height 717
click at [1004, 324] on span "Failed" at bounding box center [1006, 322] width 33 height 14
click at [1004, 324] on div at bounding box center [784, 358] width 1568 height 717
click at [999, 599] on div "Failed [DATE]" at bounding box center [1095, 608] width 212 height 18
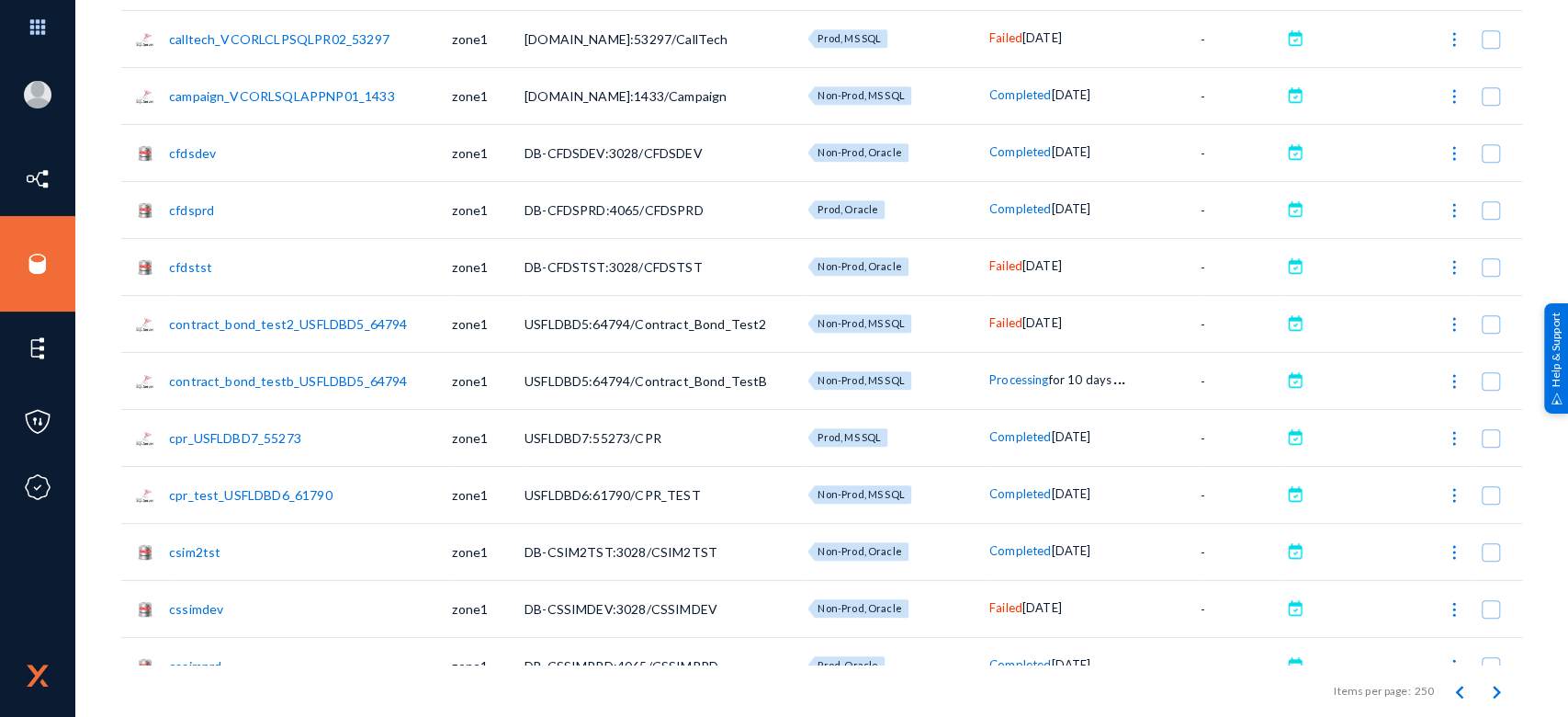
click at [999, 611] on span "Failed" at bounding box center [1006, 607] width 33 height 14
click at [999, 611] on div at bounding box center [784, 358] width 1568 height 717
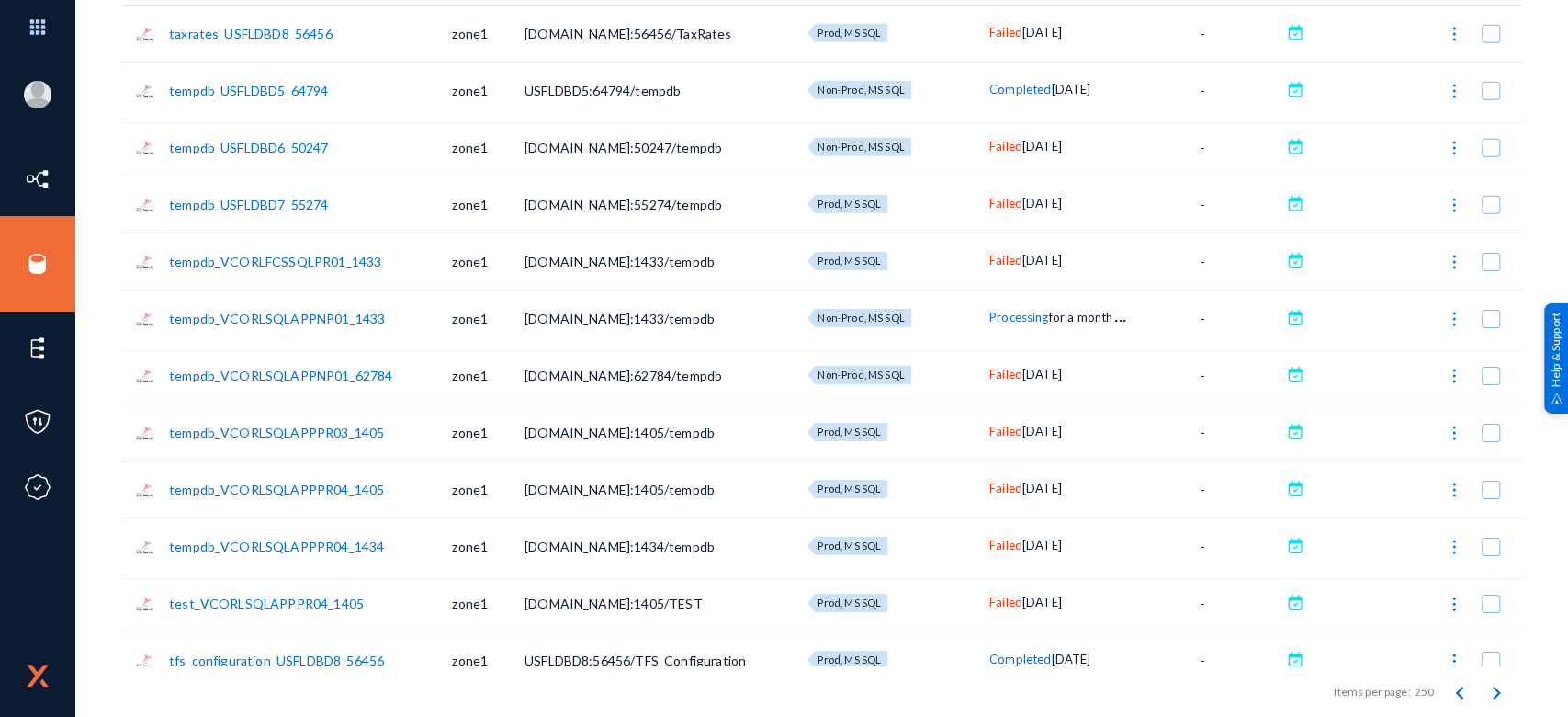
scroll to position [13258, 0]
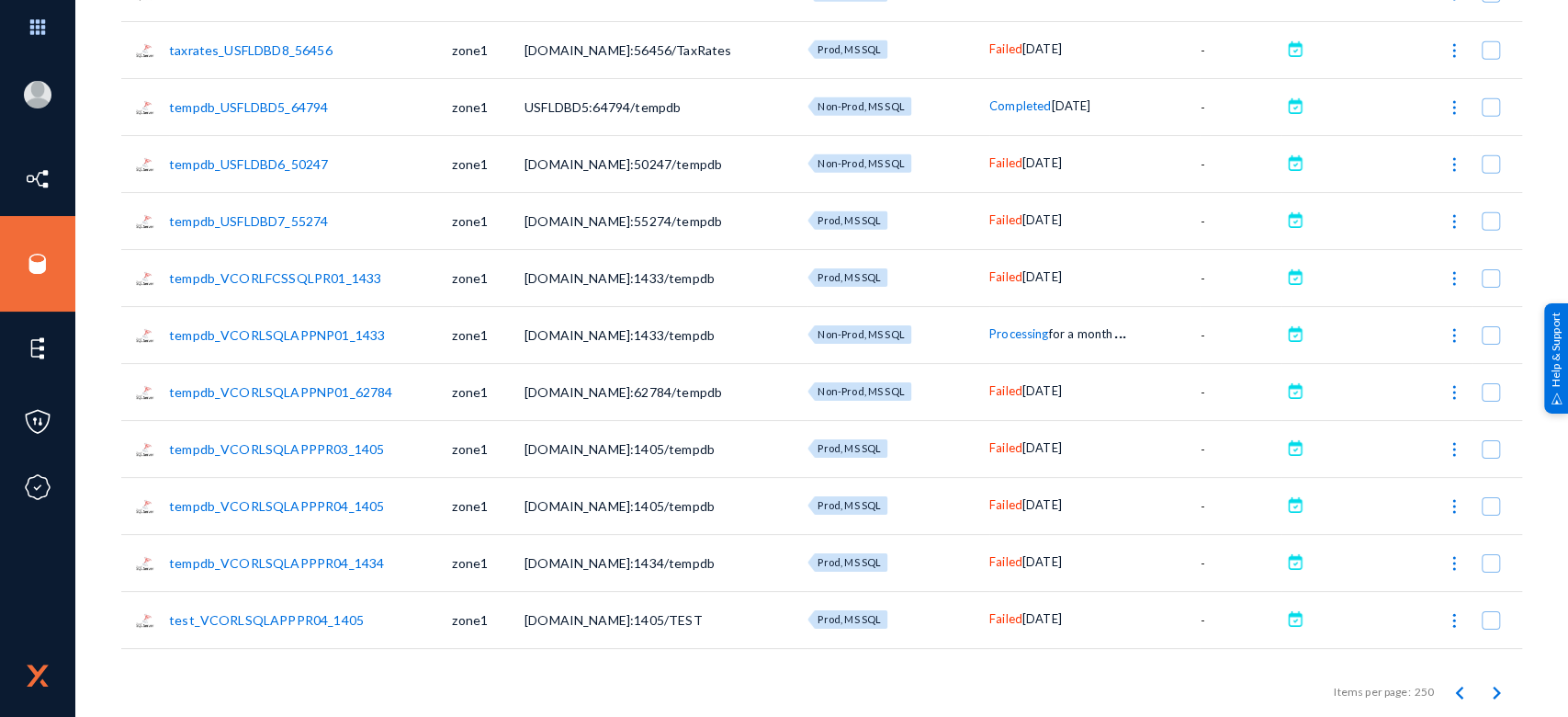
click at [1001, 389] on span "Failed" at bounding box center [1006, 389] width 33 height 14
click at [1002, 440] on div at bounding box center [784, 358] width 1568 height 717
click at [1002, 452] on span "Failed" at bounding box center [1006, 446] width 33 height 14
drag, startPoint x: 1564, startPoint y: 668, endPoint x: 1566, endPoint y: 659, distance: 9.2
click at [1566, 659] on div at bounding box center [784, 358] width 1568 height 717
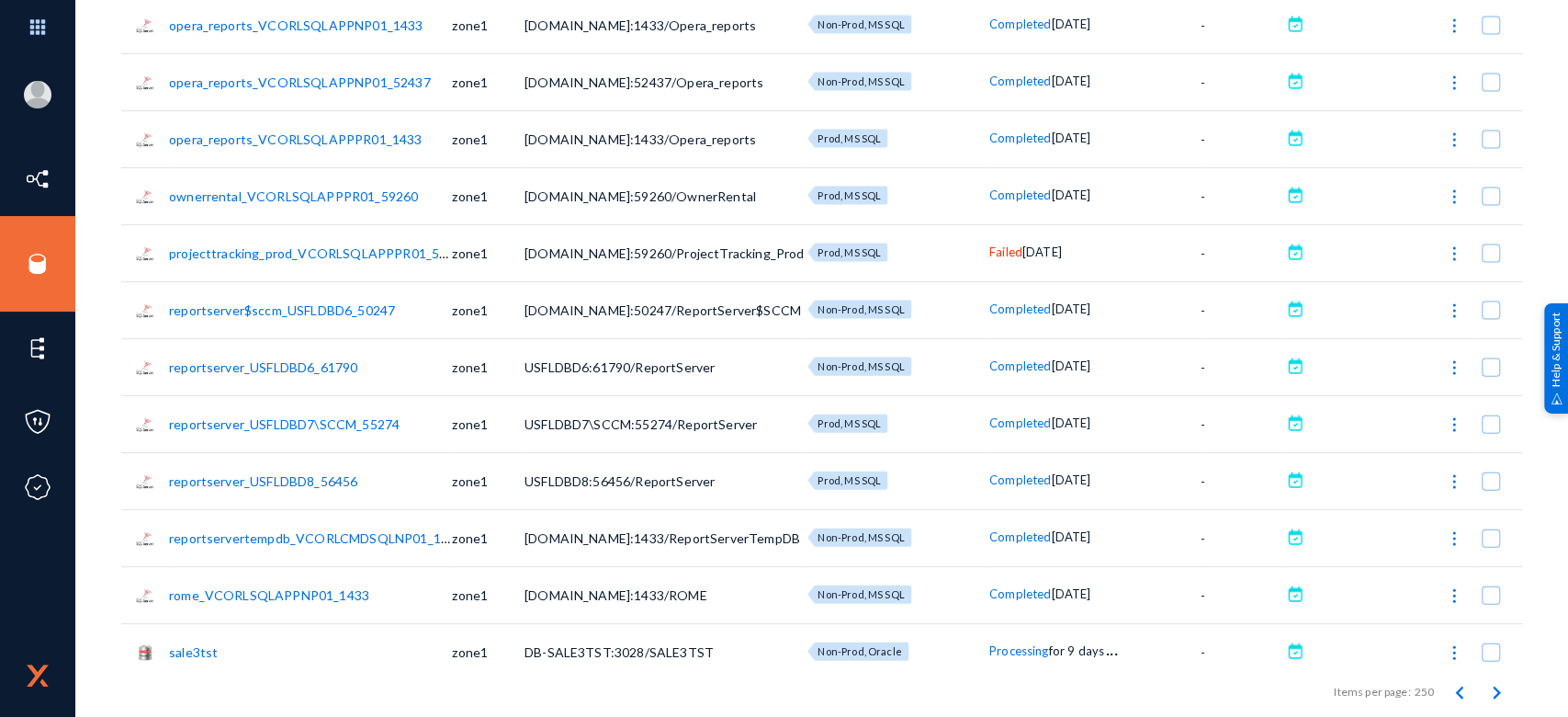
scroll to position [11608, 0]
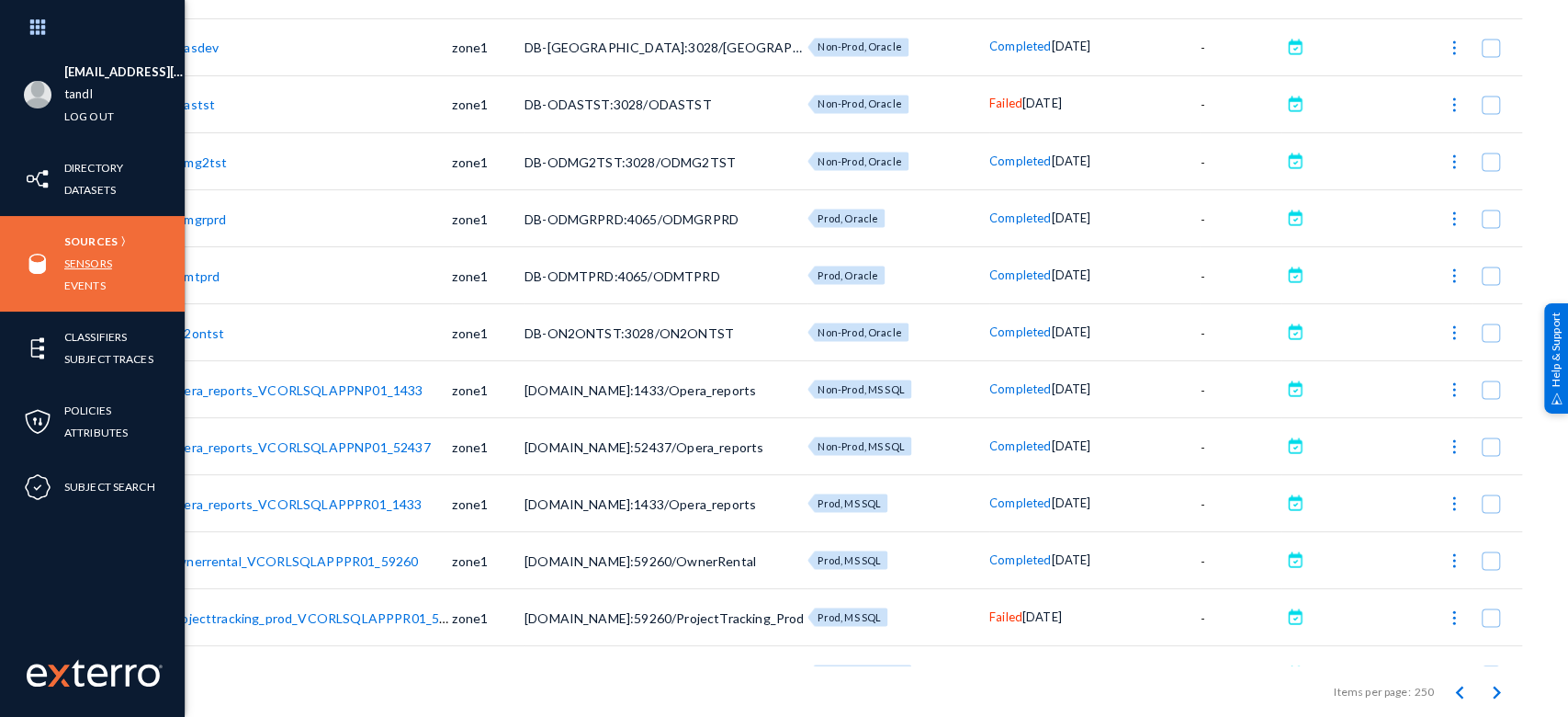
click at [88, 266] on link "Sensors" at bounding box center [88, 263] width 47 height 21
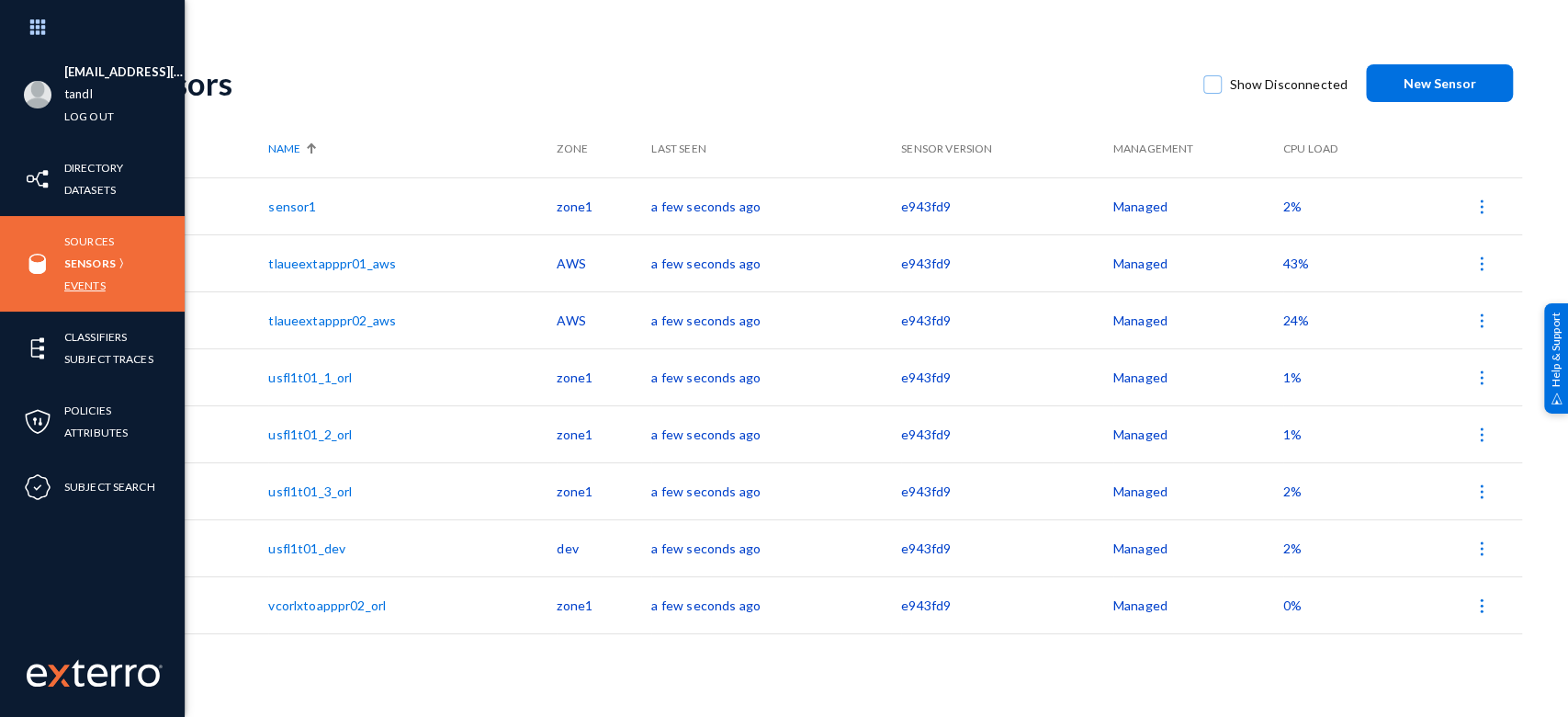
click at [86, 284] on link "Events" at bounding box center [85, 285] width 42 height 21
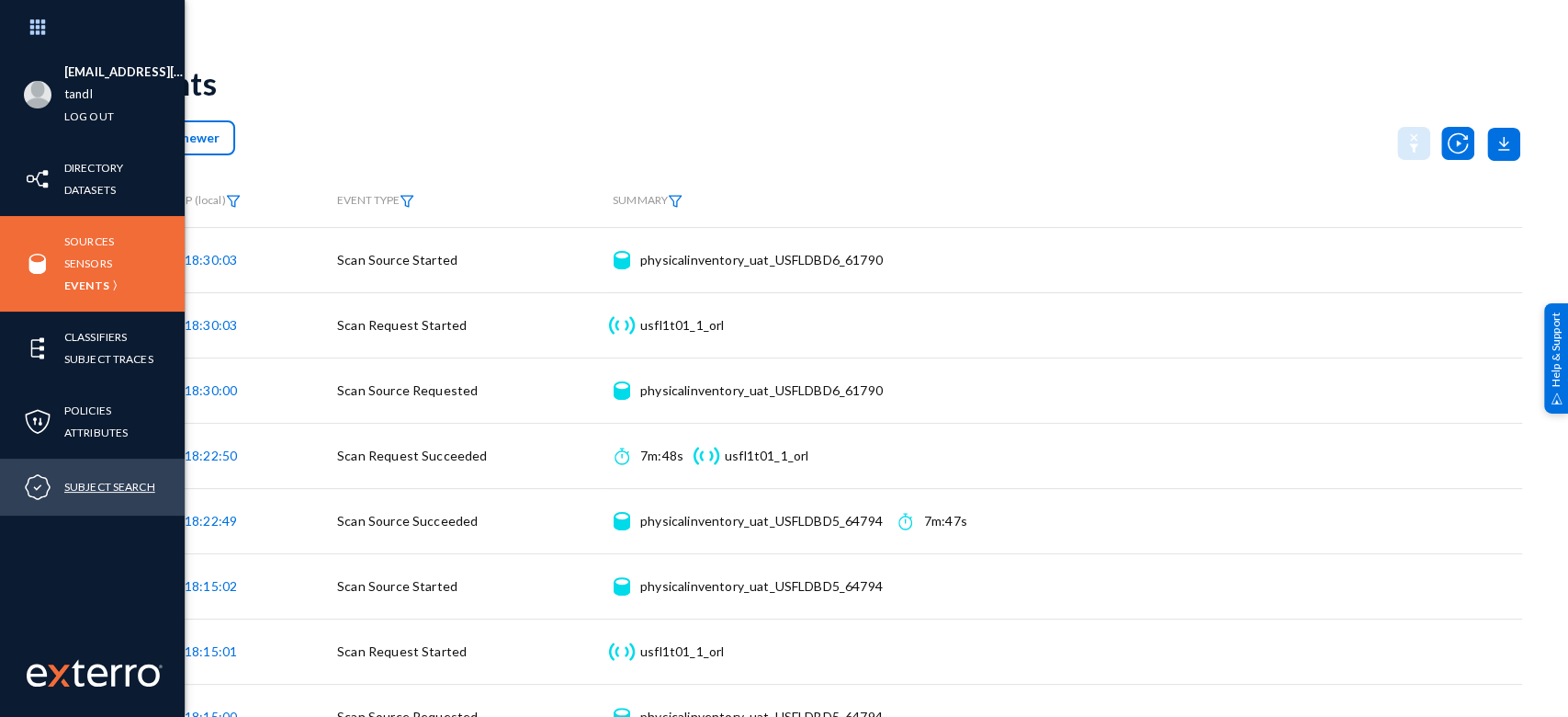
click at [94, 479] on link "Subject Search" at bounding box center [110, 487] width 91 height 21
